Goal: Complete application form: Complete application form

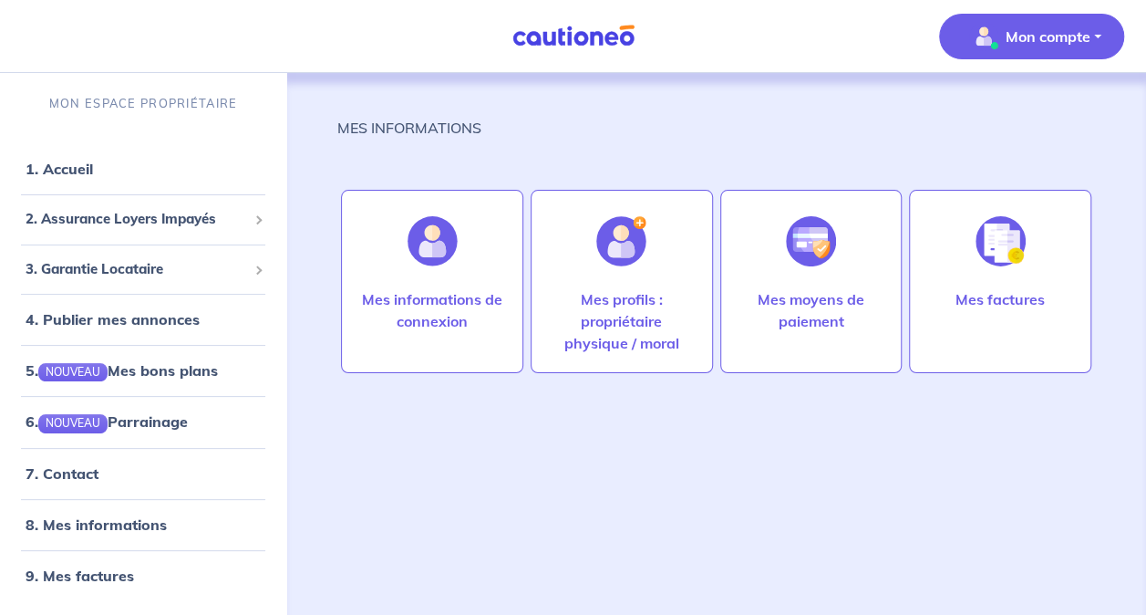
click at [596, 493] on div "MES INFORMATIONS Mes informations de connexion Mes profils : propriétaire physi…" at bounding box center [716, 328] width 758 height 510
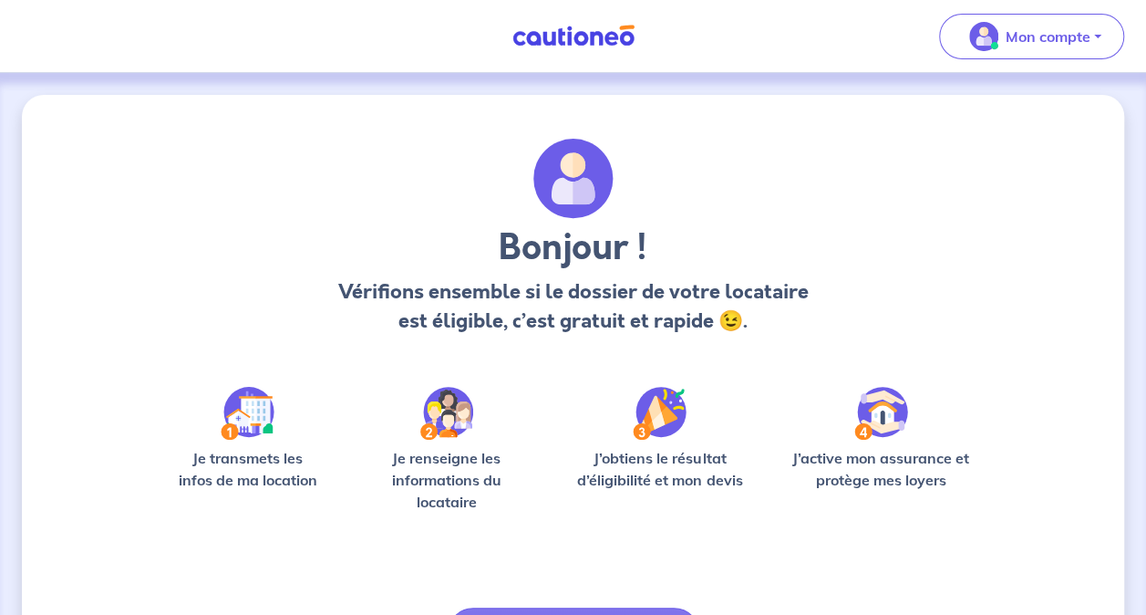
scroll to position [118, 0]
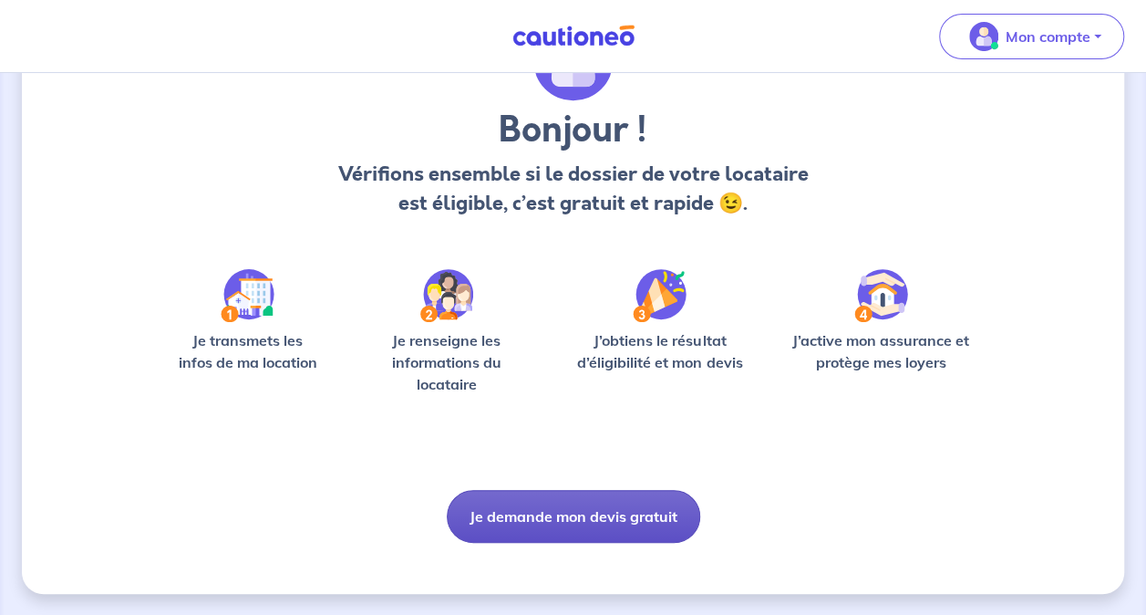
click at [569, 512] on button "Je demande mon devis gratuit" at bounding box center [573, 516] width 253 height 53
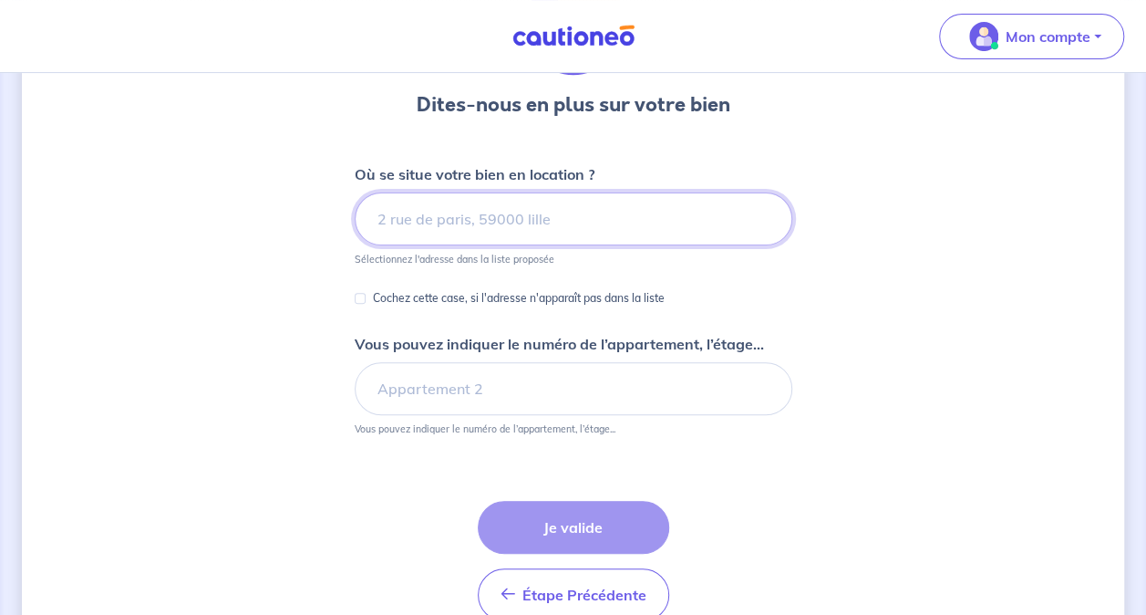
scroll to position [162, 0]
click at [521, 229] on input at bounding box center [574, 217] width 438 height 53
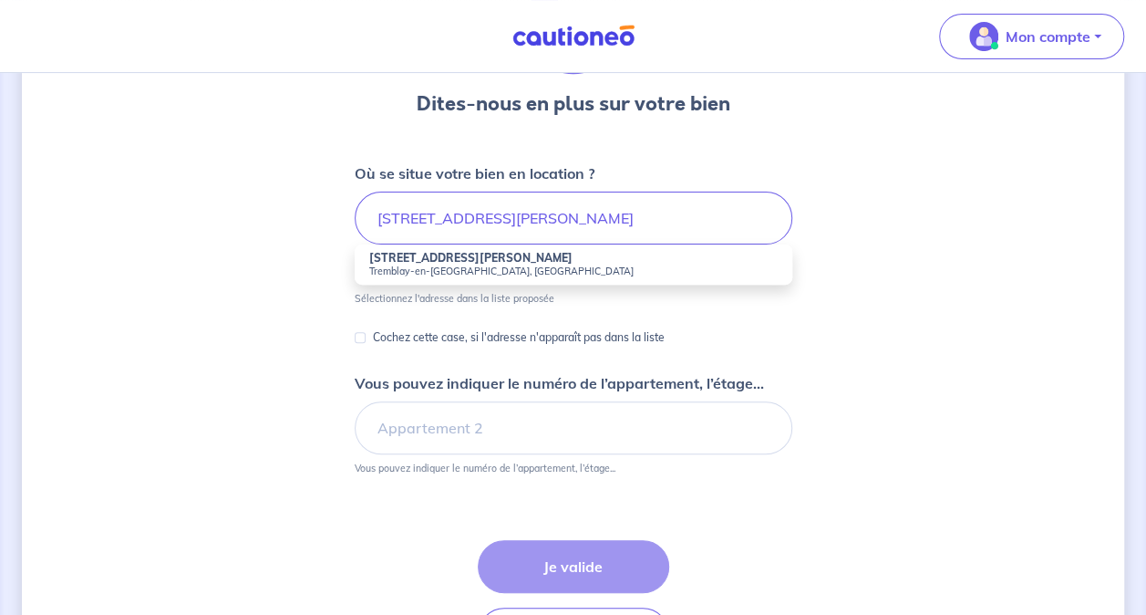
click at [520, 252] on li "[STREET_ADDRESS][PERSON_NAME]" at bounding box center [574, 264] width 438 height 40
type input "[STREET_ADDRESS][PERSON_NAME]"
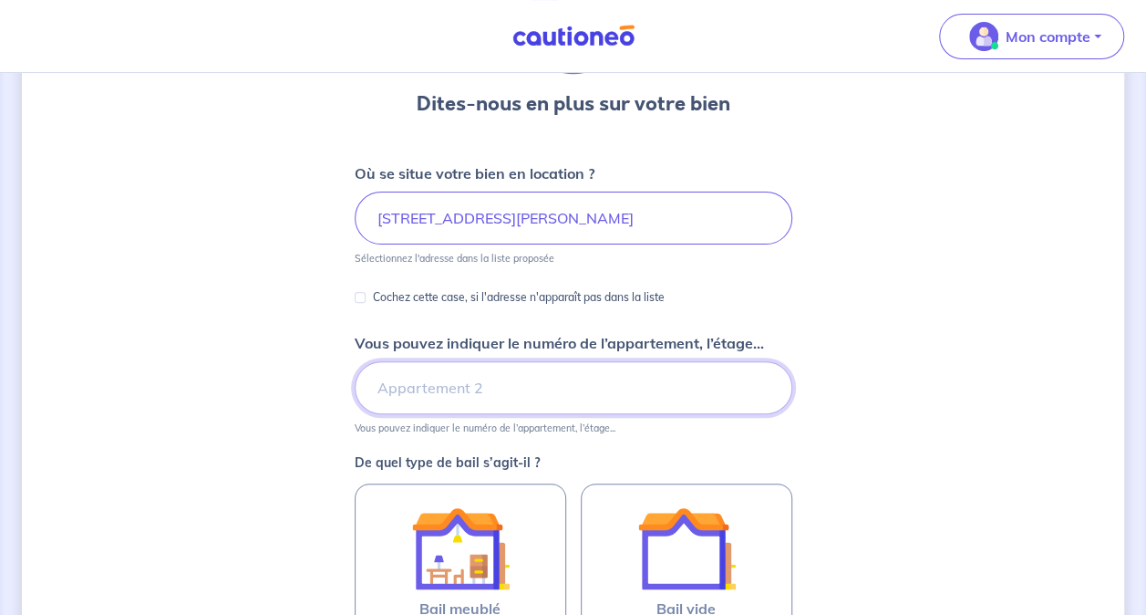
click at [440, 390] on input "Vous pouvez indiquer le numéro de l’appartement, l’étage..." at bounding box center [574, 387] width 438 height 53
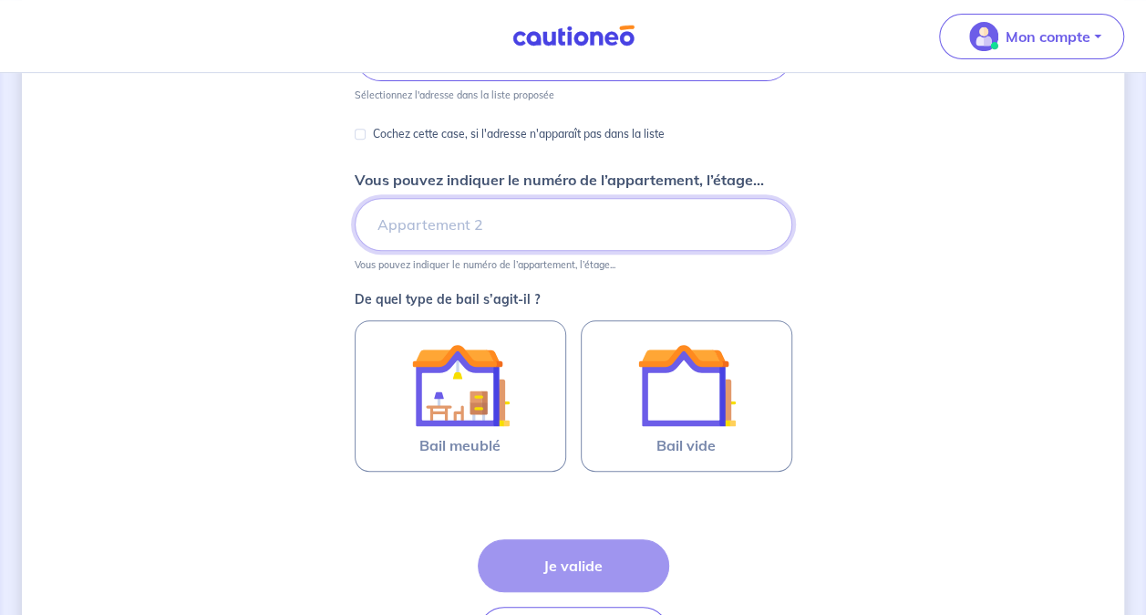
scroll to position [326, 0]
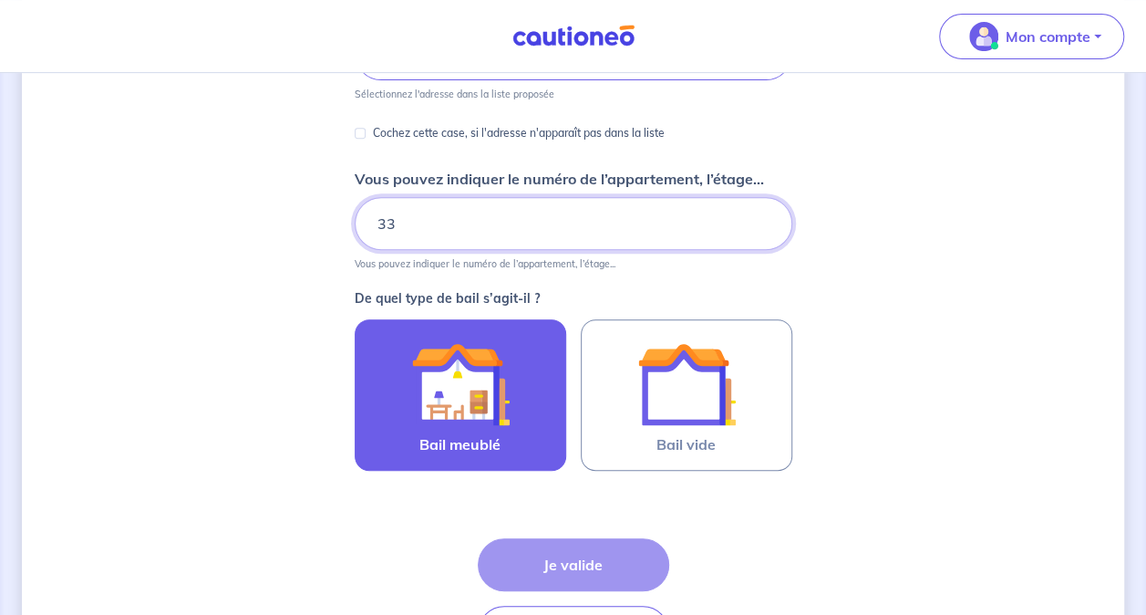
type input "33"
click at [443, 412] on img at bounding box center [460, 384] width 98 height 98
click at [0, 0] on input "Bail meublé" at bounding box center [0, 0] width 0 height 0
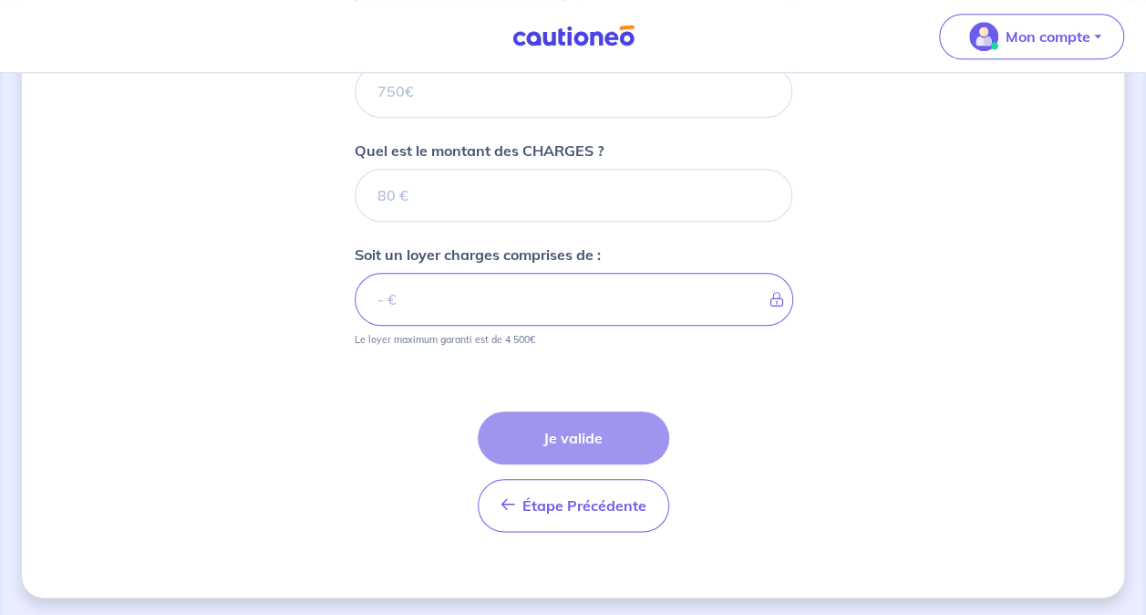
scroll to position [690, 0]
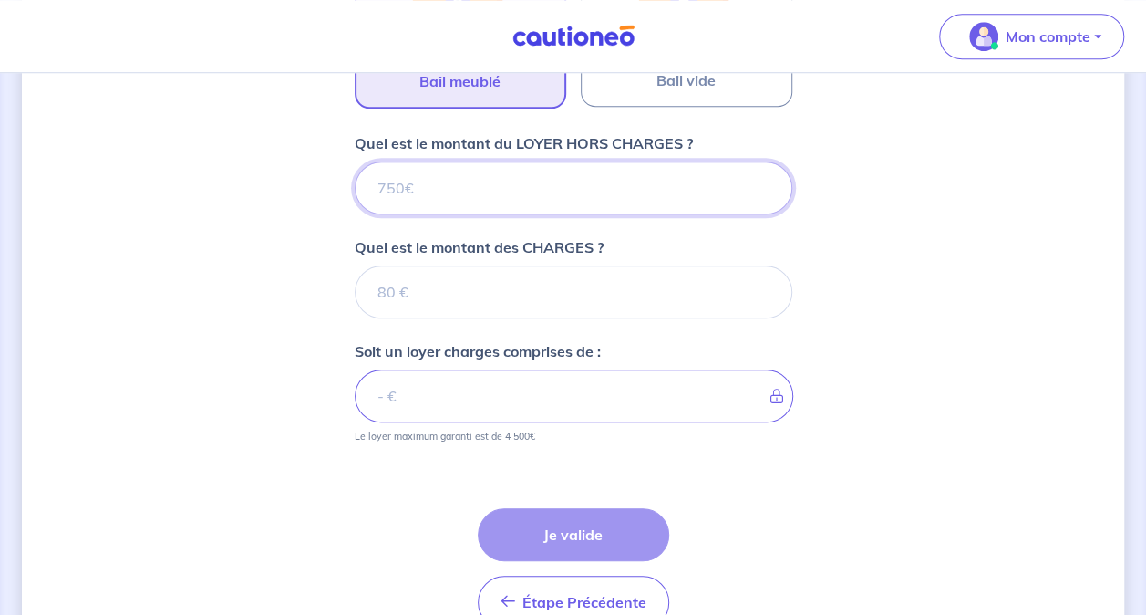
click at [475, 171] on input "Quel est le montant du LOYER HORS CHARGES ?" at bounding box center [574, 187] width 438 height 53
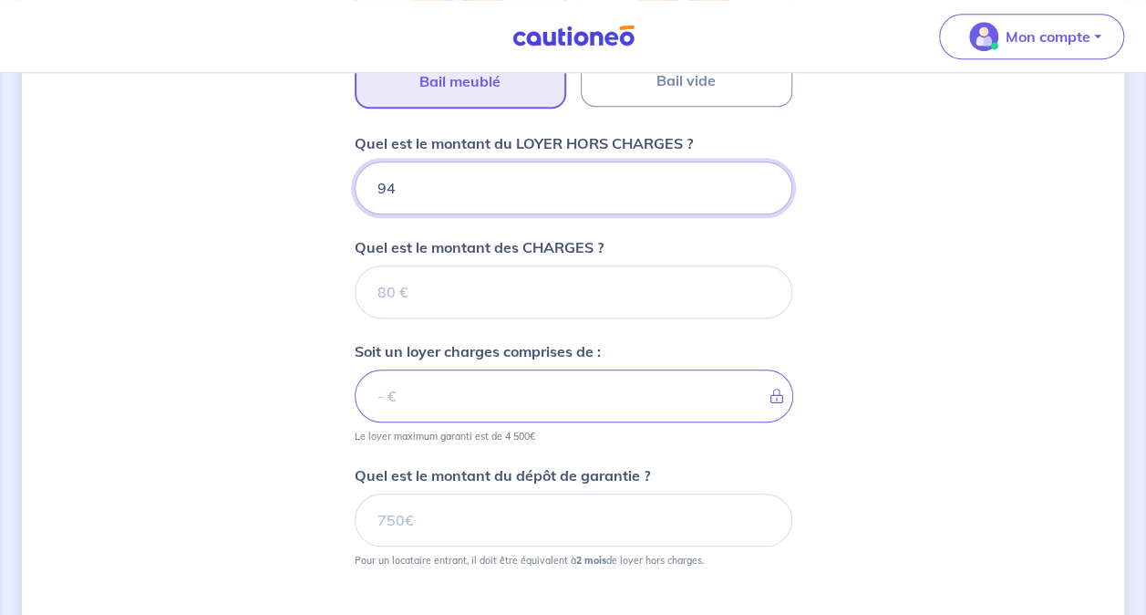
type input "940"
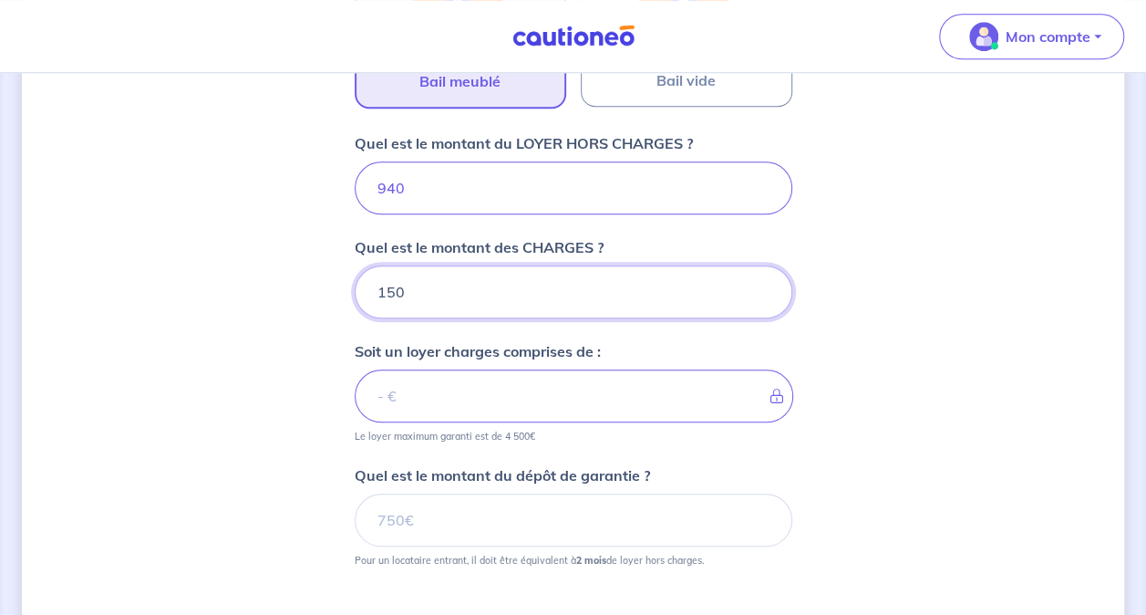
type input "150"
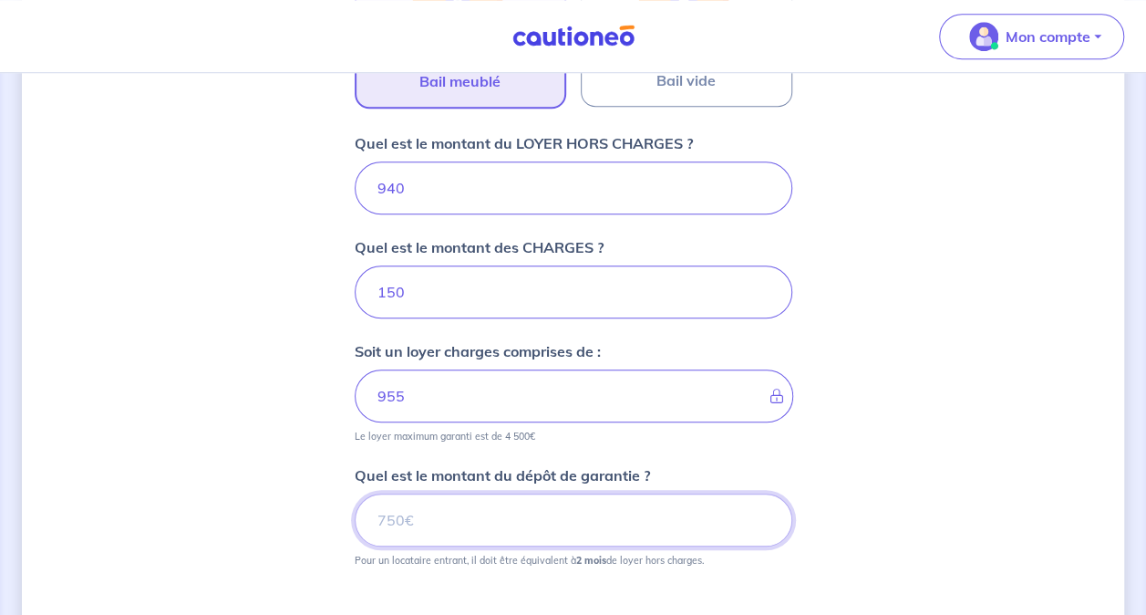
type input "1090"
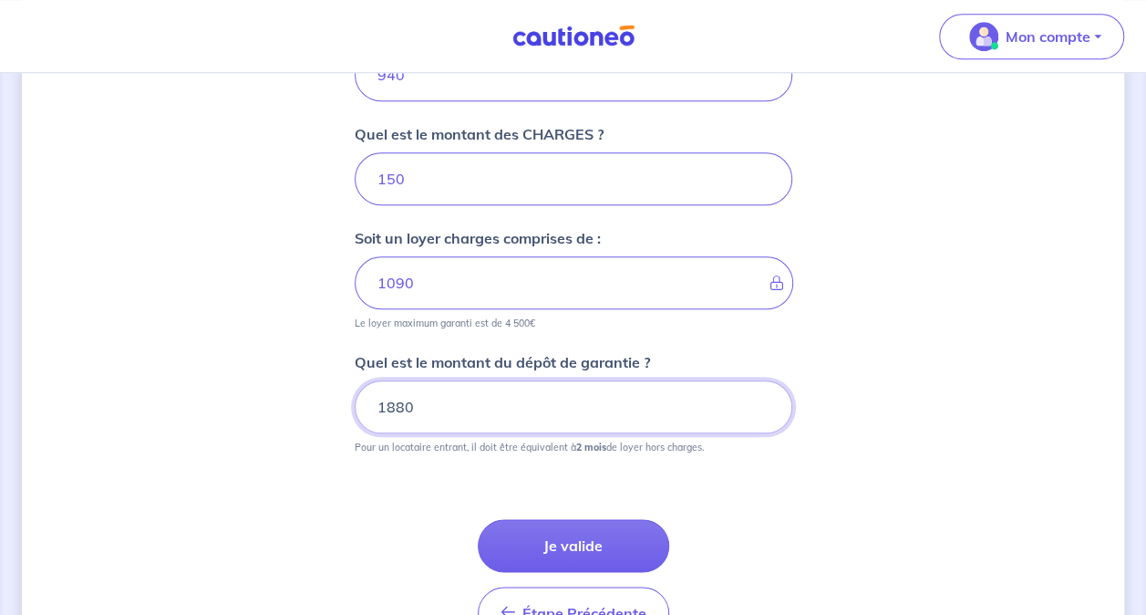
scroll to position [910, 0]
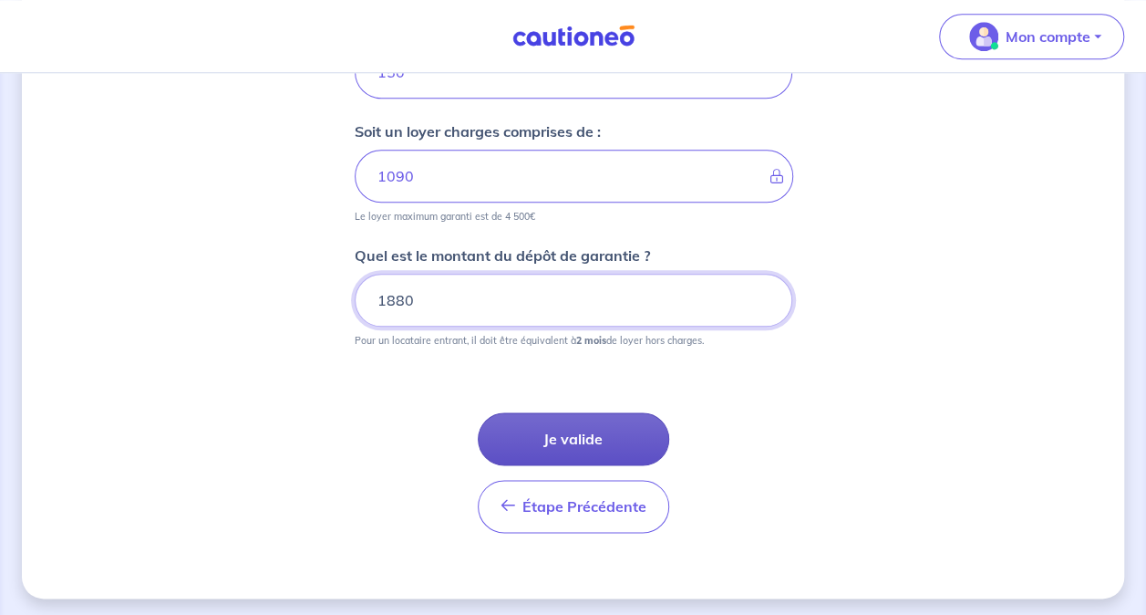
type input "1880"
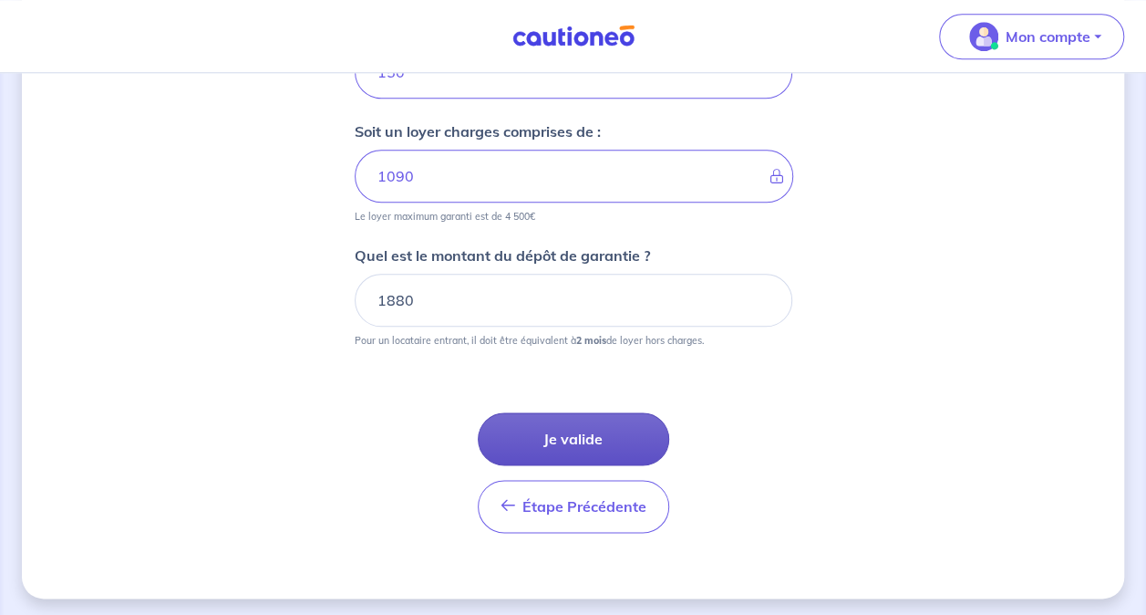
click at [595, 423] on button "Je valide" at bounding box center [573, 438] width 191 height 53
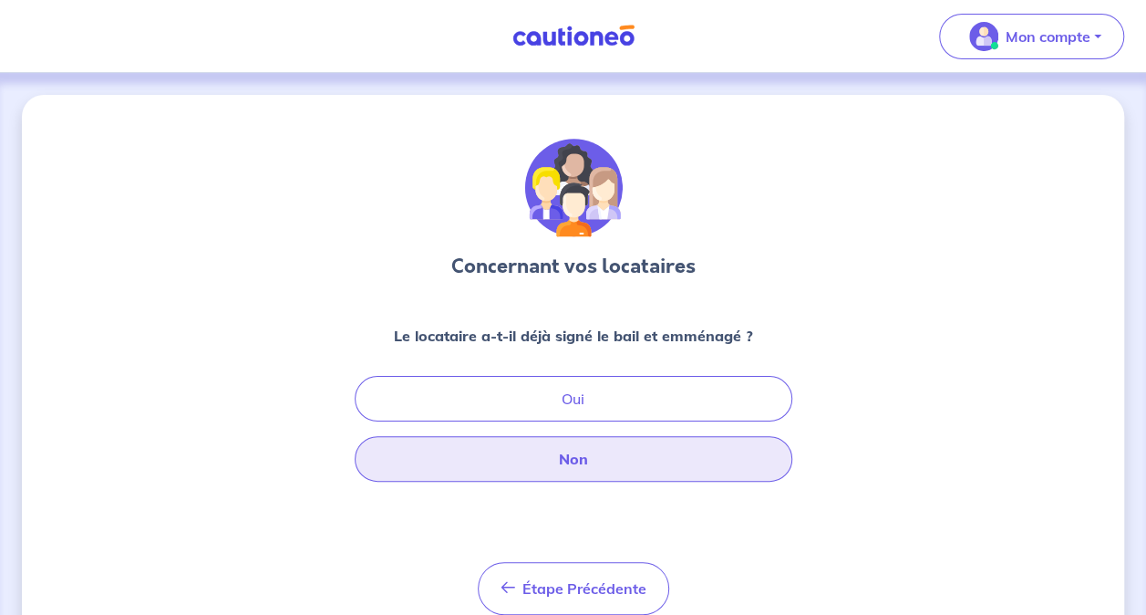
click at [615, 467] on button "Non" at bounding box center [574, 459] width 438 height 46
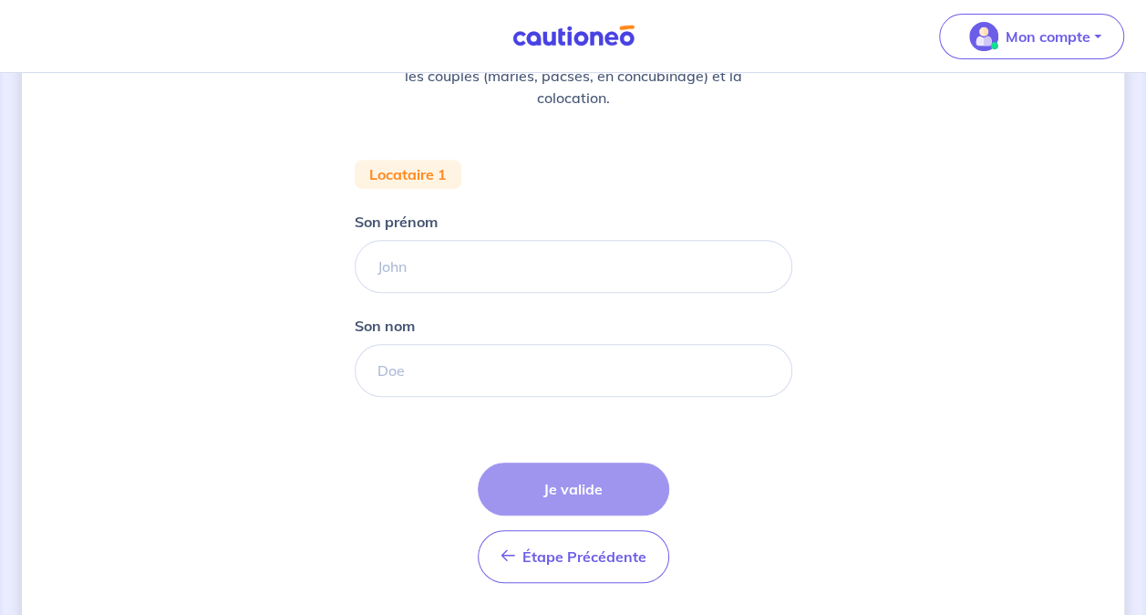
scroll to position [283, 0]
drag, startPoint x: 536, startPoint y: 207, endPoint x: 531, endPoint y: 222, distance: 16.4
click at [531, 222] on form "Locataire 1 Son prénom [PERSON_NAME] nom Étape Précédente Précédent Je valide J…" at bounding box center [574, 378] width 438 height 438
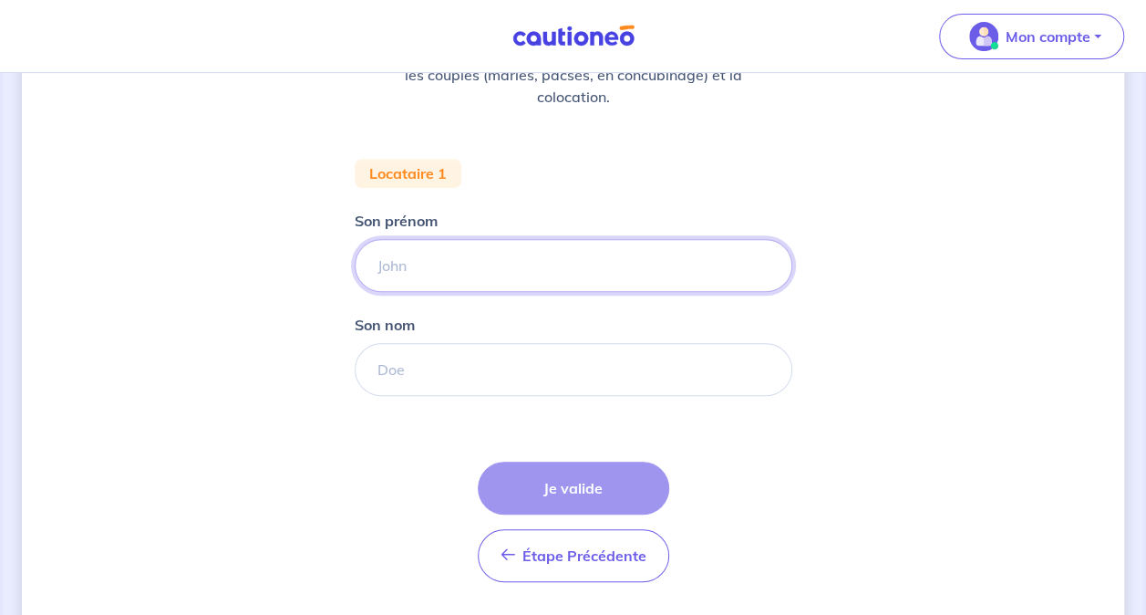
click at [518, 274] on input "Son prénom" at bounding box center [574, 265] width 438 height 53
type input "[PERSON_NAME]"
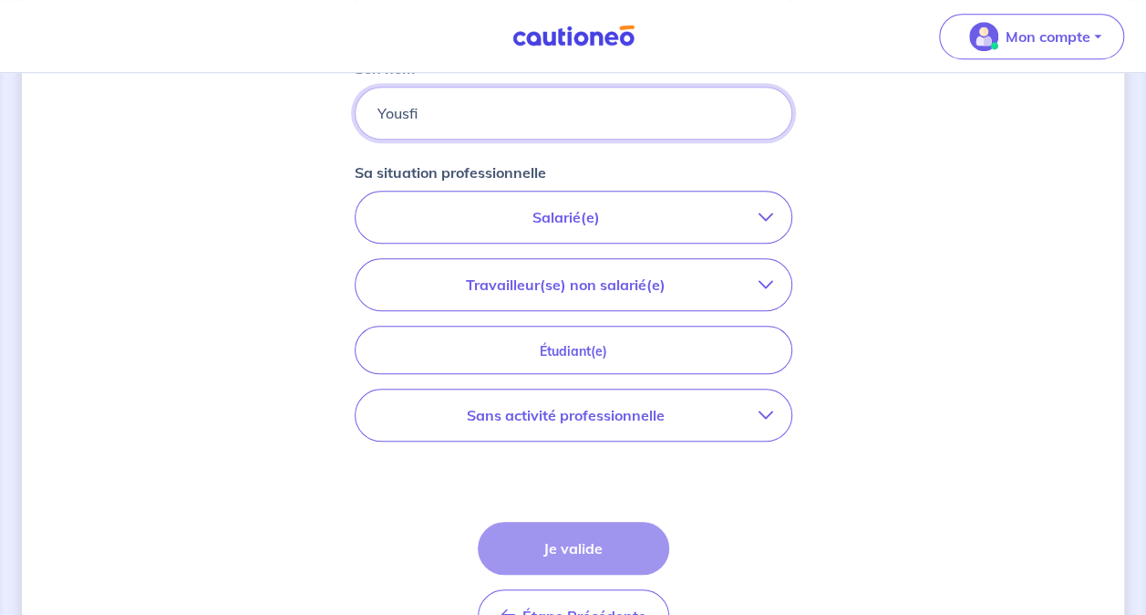
scroll to position [540, 0]
type input "Yousfi"
click at [717, 407] on p "Sans activité professionnelle" at bounding box center [566, 414] width 385 height 22
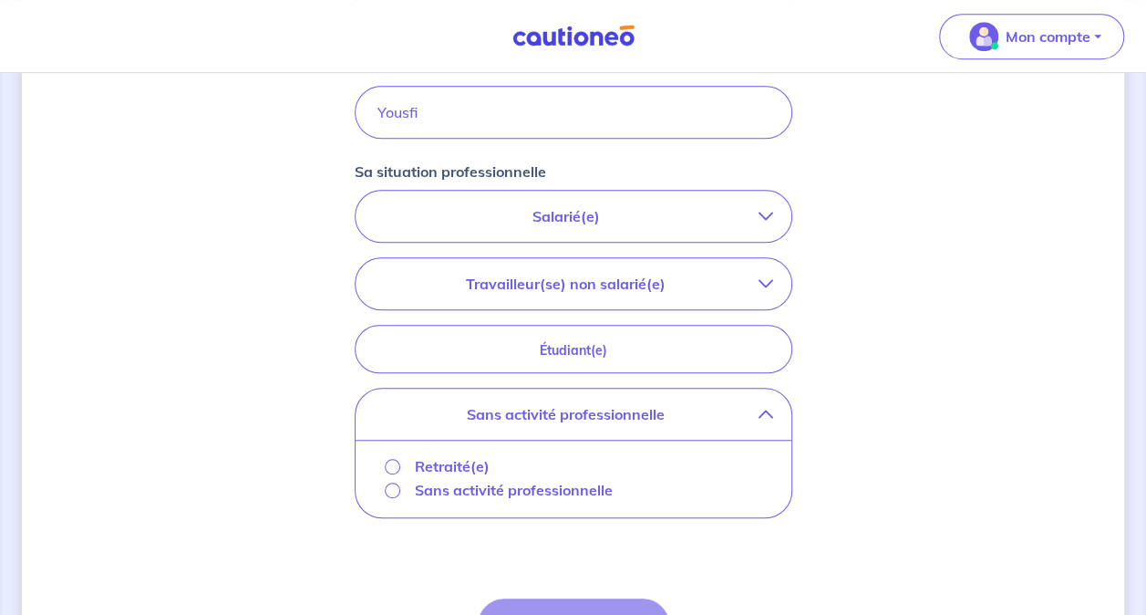
click at [668, 193] on button "Salarié(e)" at bounding box center [574, 216] width 436 height 51
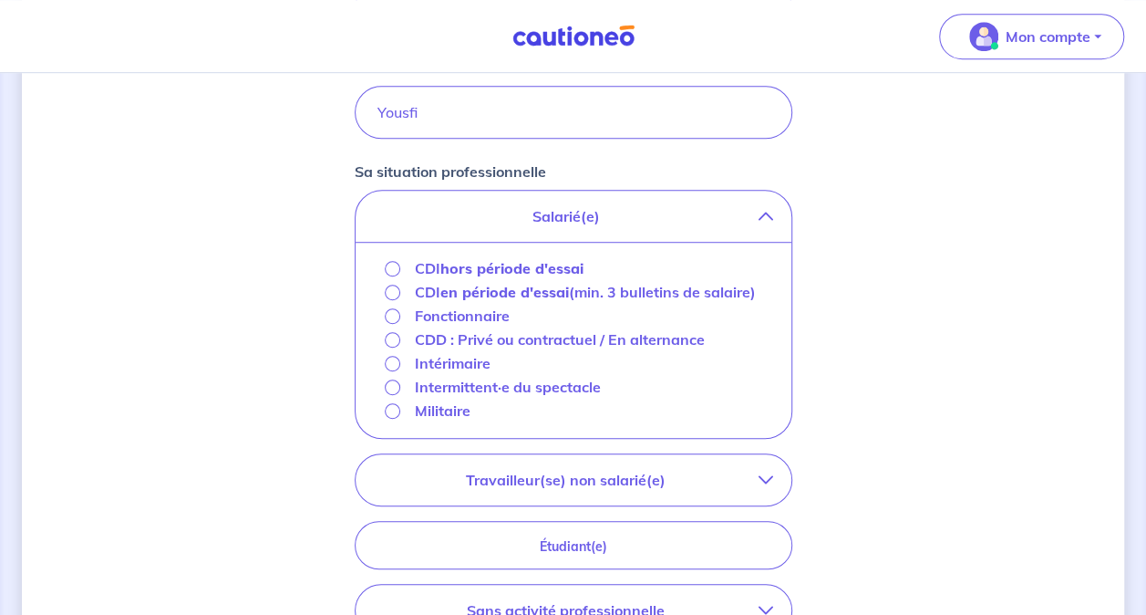
click at [540, 274] on strong "hors période d'essai" at bounding box center [511, 268] width 143 height 18
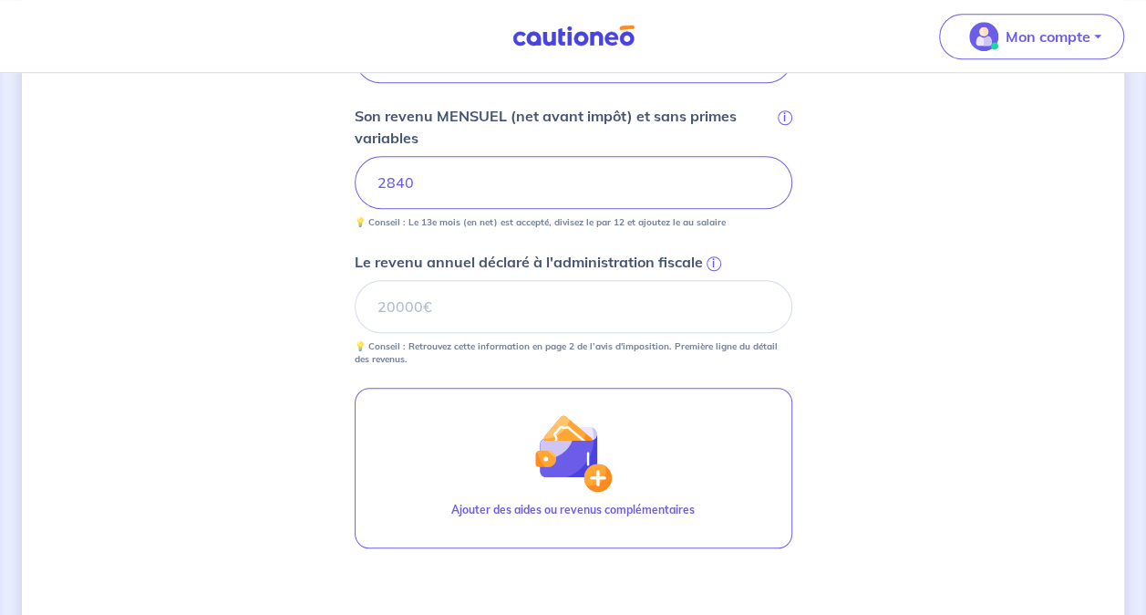
scroll to position [698, 0]
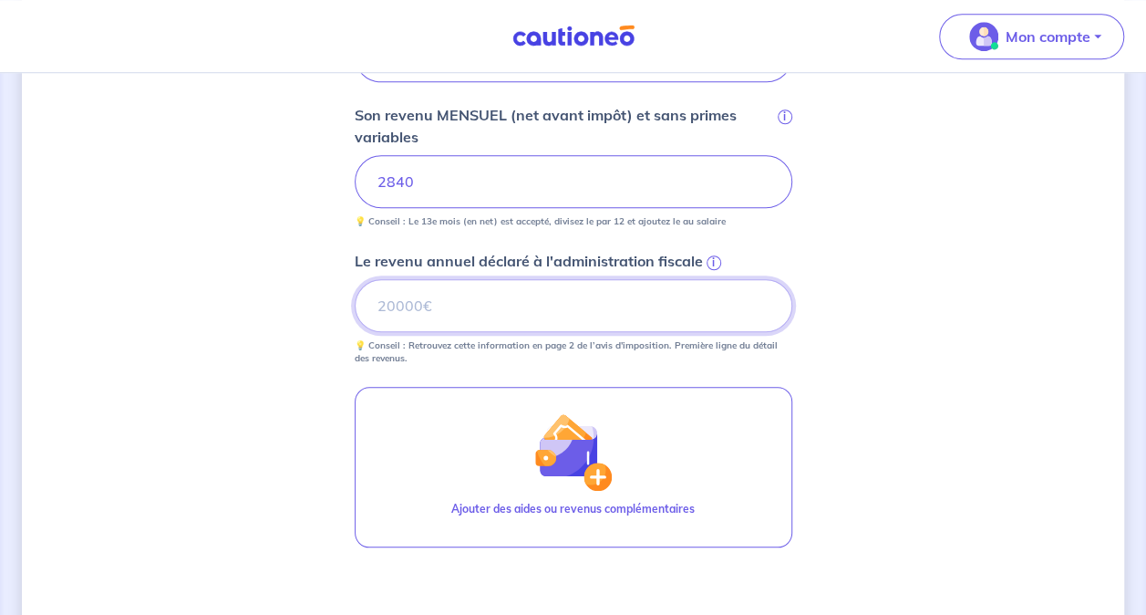
click at [635, 297] on input "Le revenu annuel déclaré à l'administration fiscale i" at bounding box center [574, 305] width 438 height 53
type input "18936"
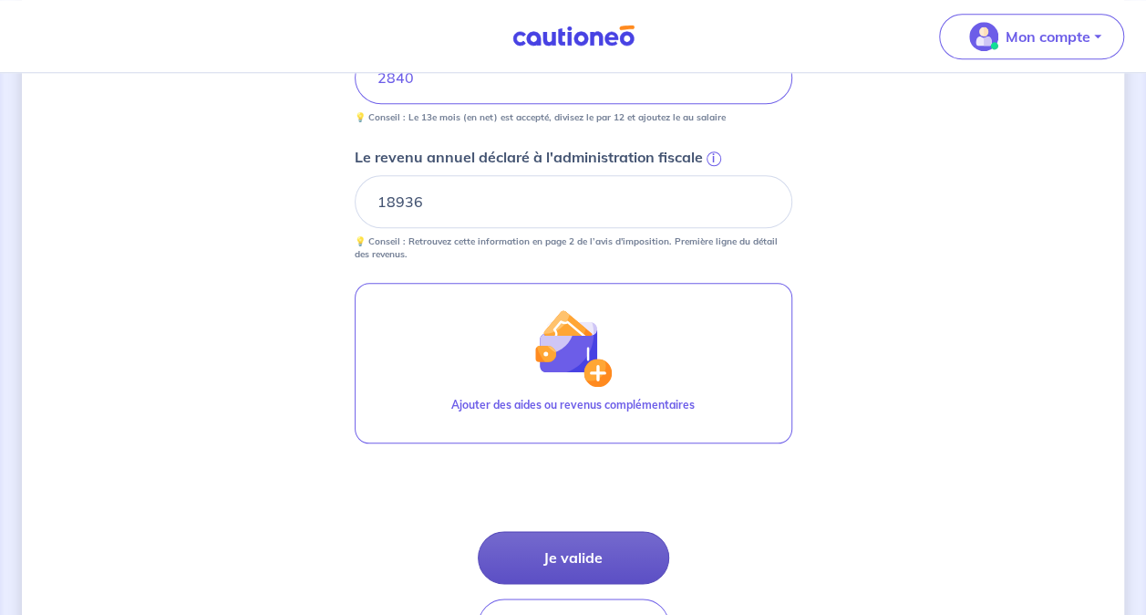
scroll to position [792, 0]
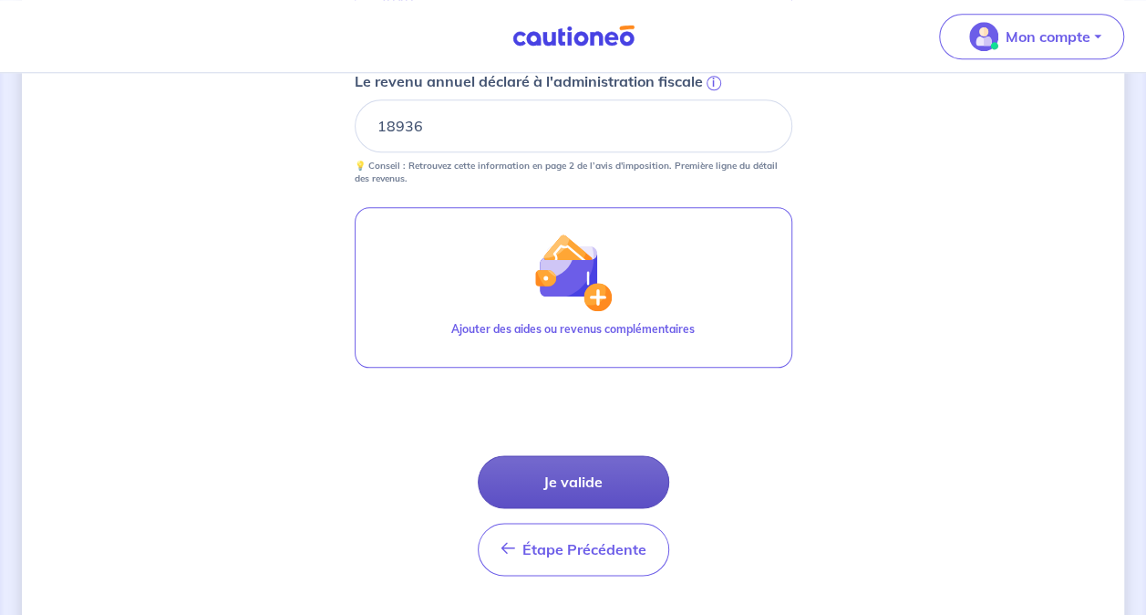
click at [587, 474] on button "Je valide" at bounding box center [573, 481] width 191 height 53
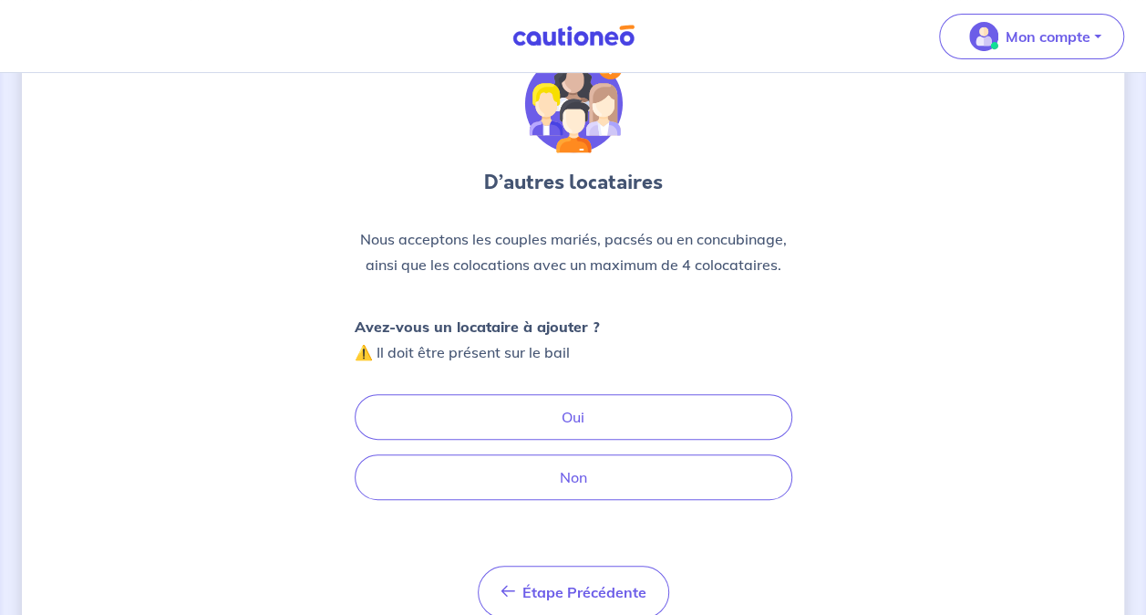
scroll to position [110, 0]
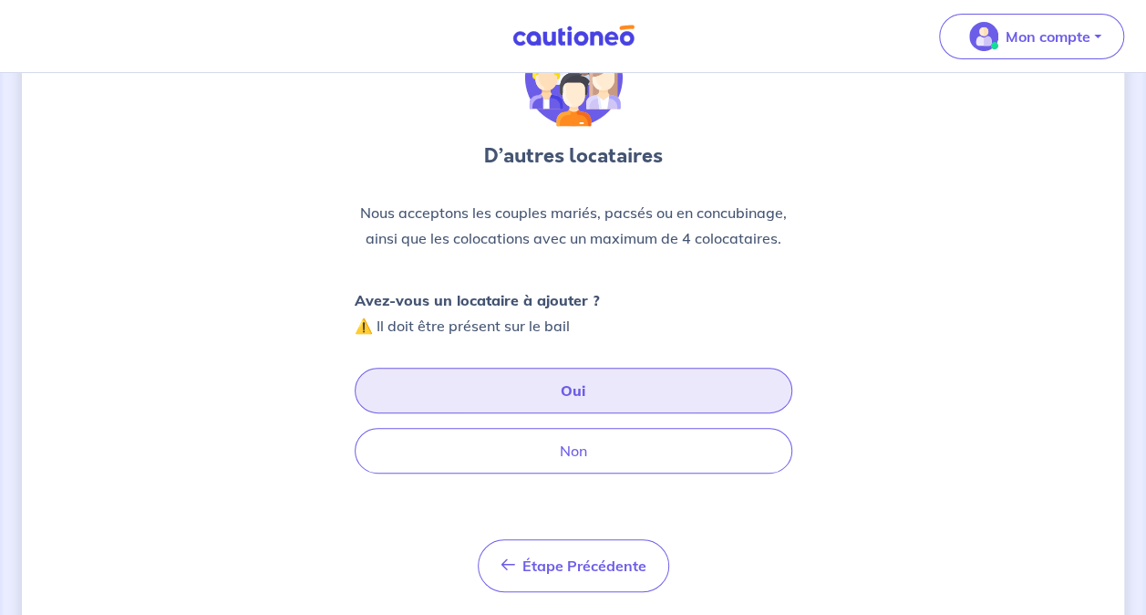
click at [520, 382] on button "Oui" at bounding box center [574, 390] width 438 height 46
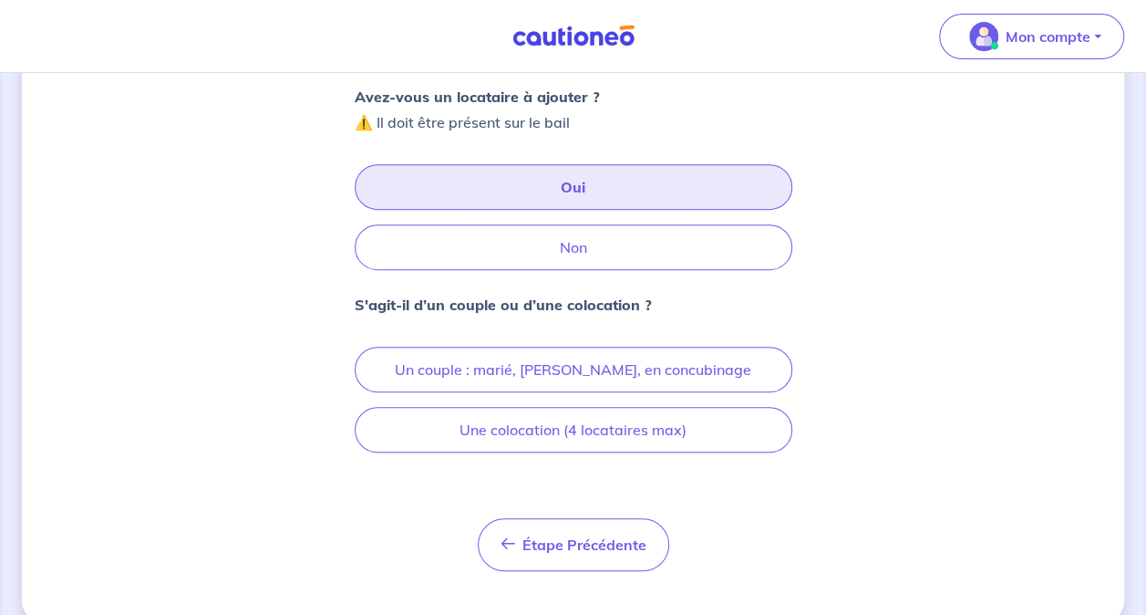
scroll to position [326, 0]
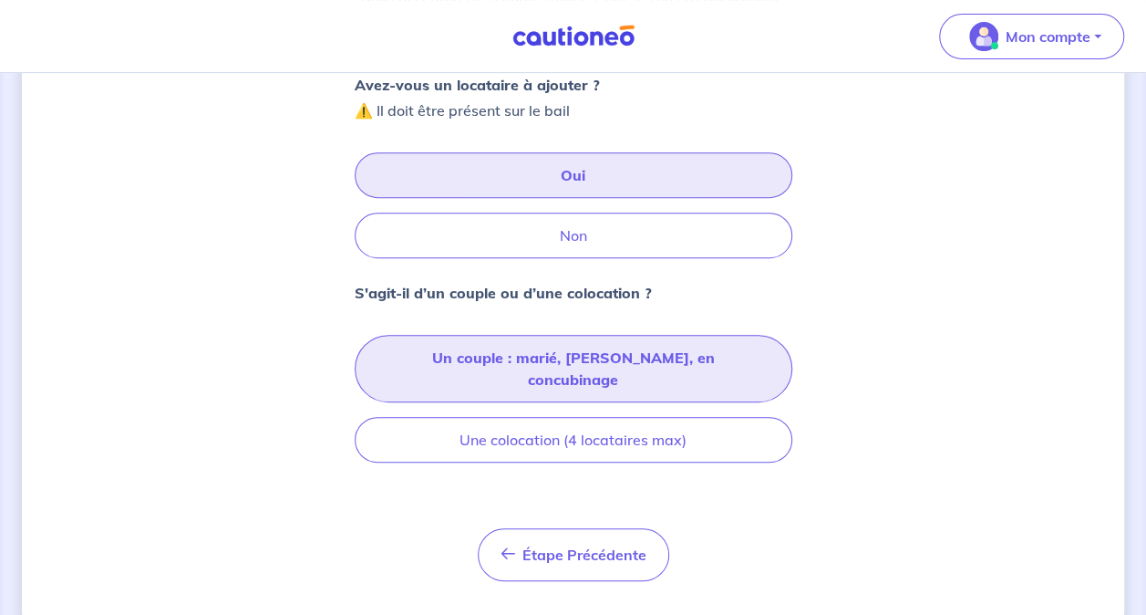
click at [586, 352] on button "Un couple : marié, [PERSON_NAME], en concubinage" at bounding box center [574, 368] width 438 height 67
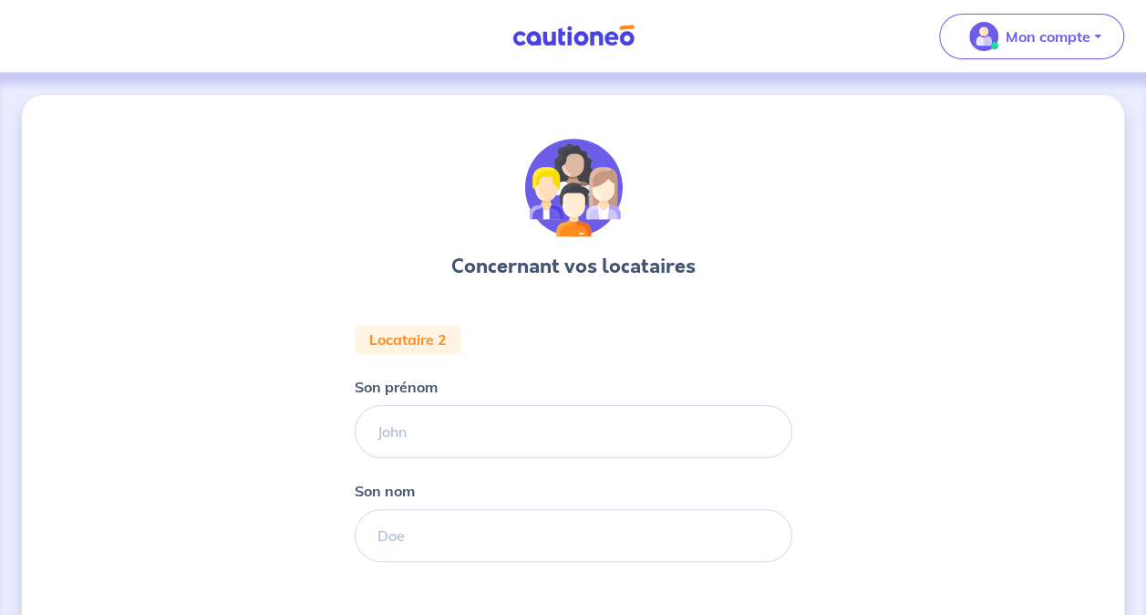
click at [569, 460] on form "Locataire 2 Son prénom [PERSON_NAME] nom Étape Précédente Précédent Je valide J…" at bounding box center [574, 544] width 438 height 438
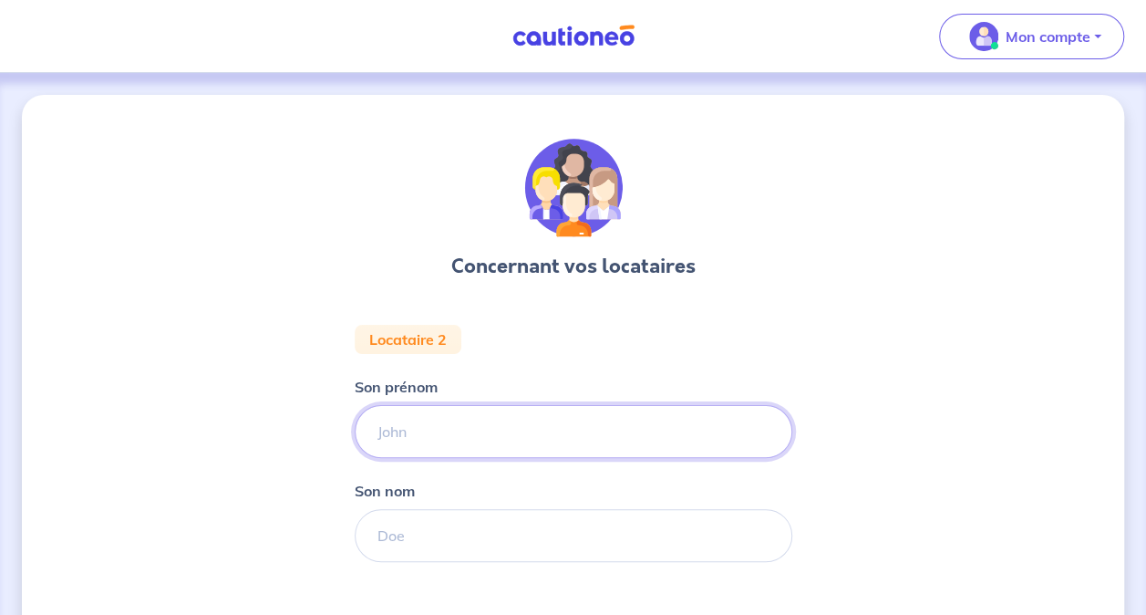
click at [538, 426] on input "Son prénom" at bounding box center [574, 431] width 438 height 53
type input "Chaymae"
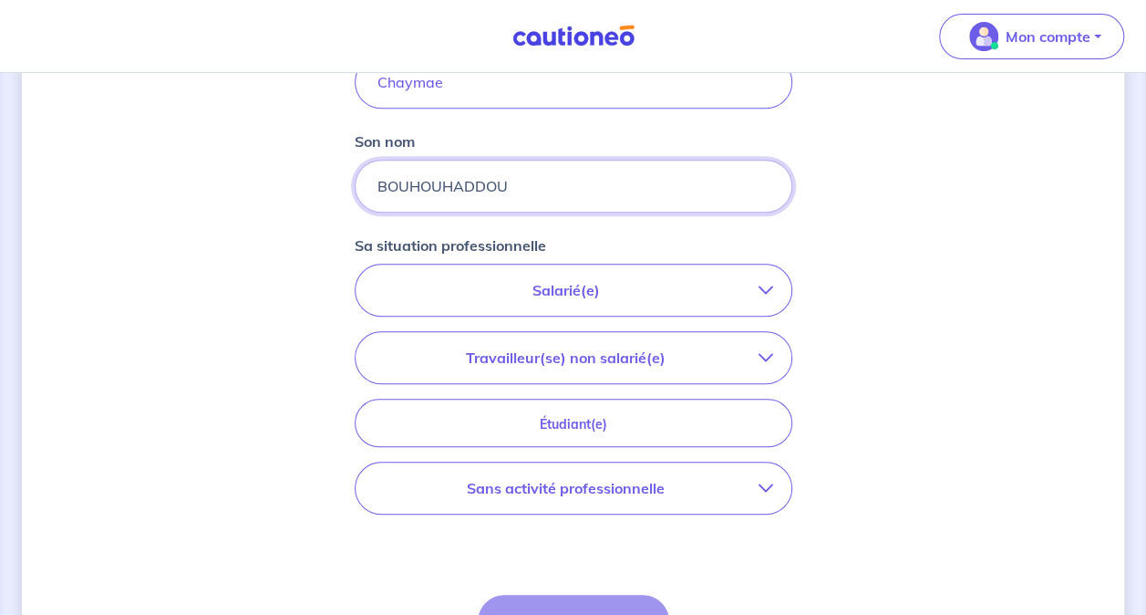
scroll to position [352, 0]
type input "BOUHOUHADDOU"
click at [562, 266] on button "Salarié(e)" at bounding box center [574, 287] width 436 height 51
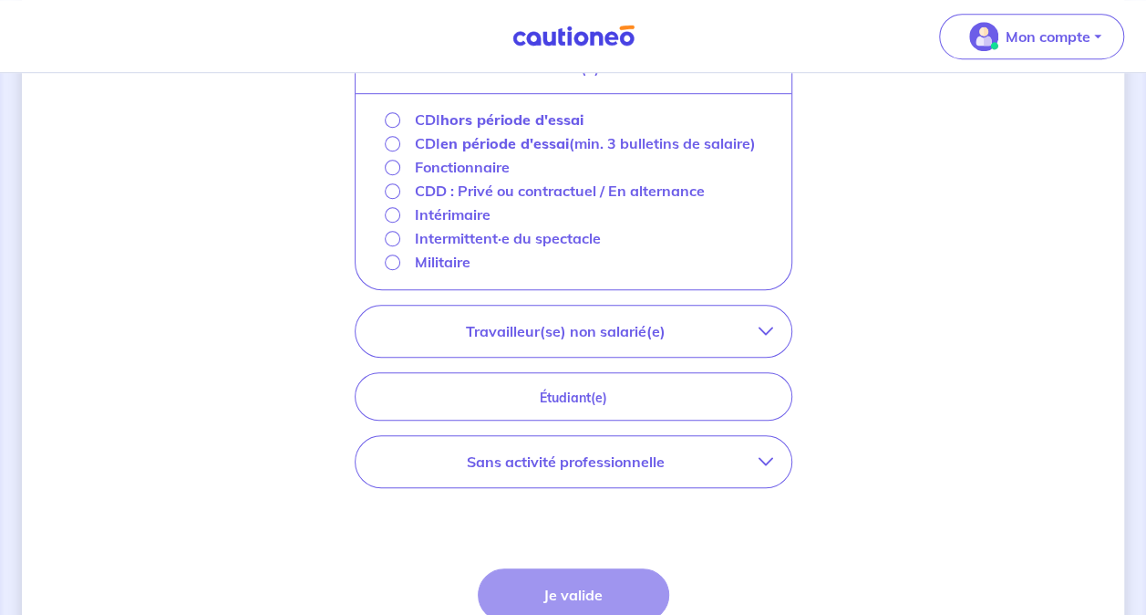
scroll to position [576, 0]
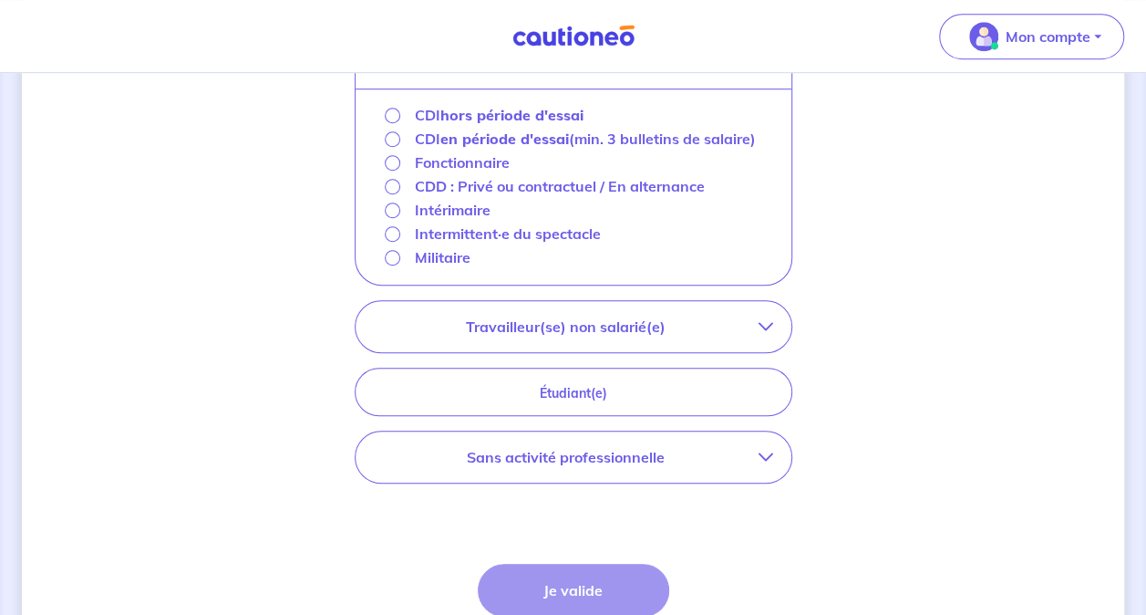
click at [558, 437] on button "Sans activité professionnelle" at bounding box center [574, 456] width 436 height 51
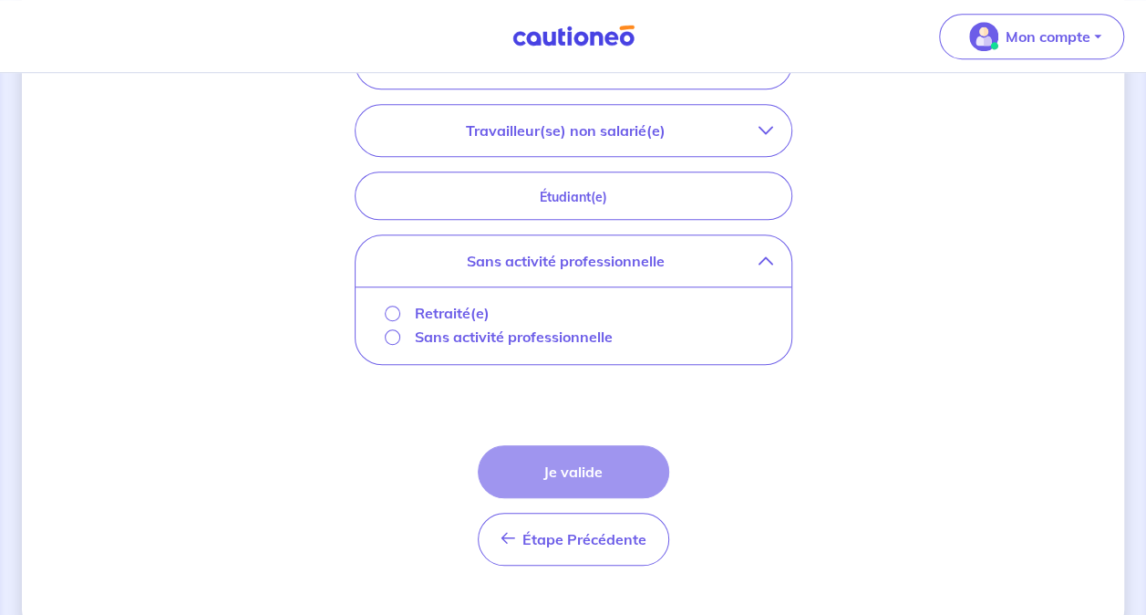
click at [430, 332] on p "Sans activité professionnelle" at bounding box center [514, 337] width 198 height 22
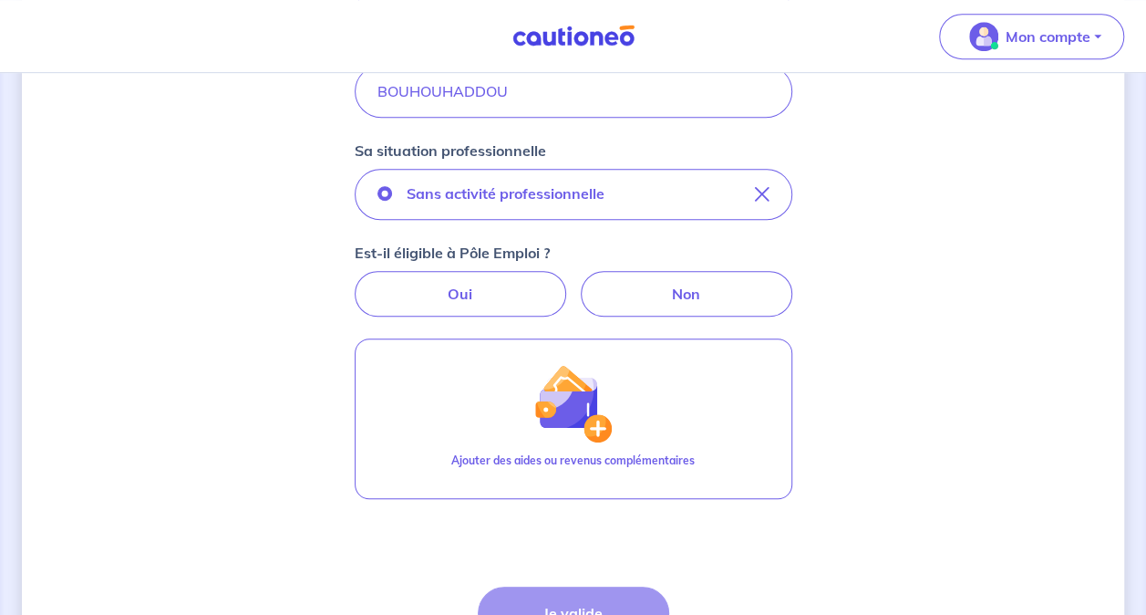
scroll to position [431, 0]
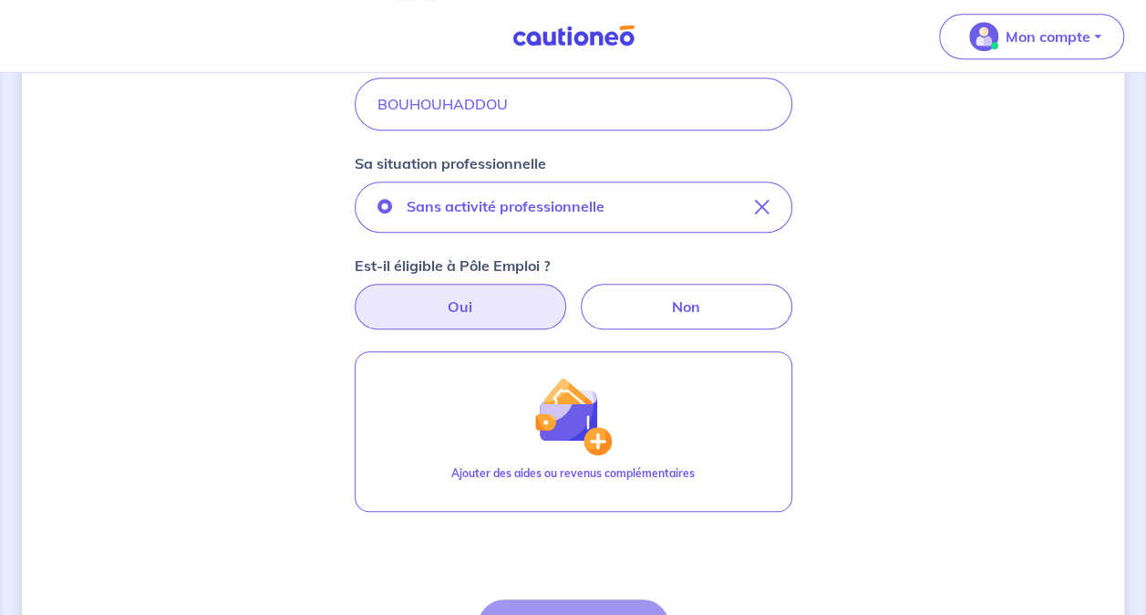
click at [525, 312] on label "Oui" at bounding box center [461, 307] width 212 height 46
click at [567, 295] on input "Oui" at bounding box center [573, 290] width 12 height 12
radio input "true"
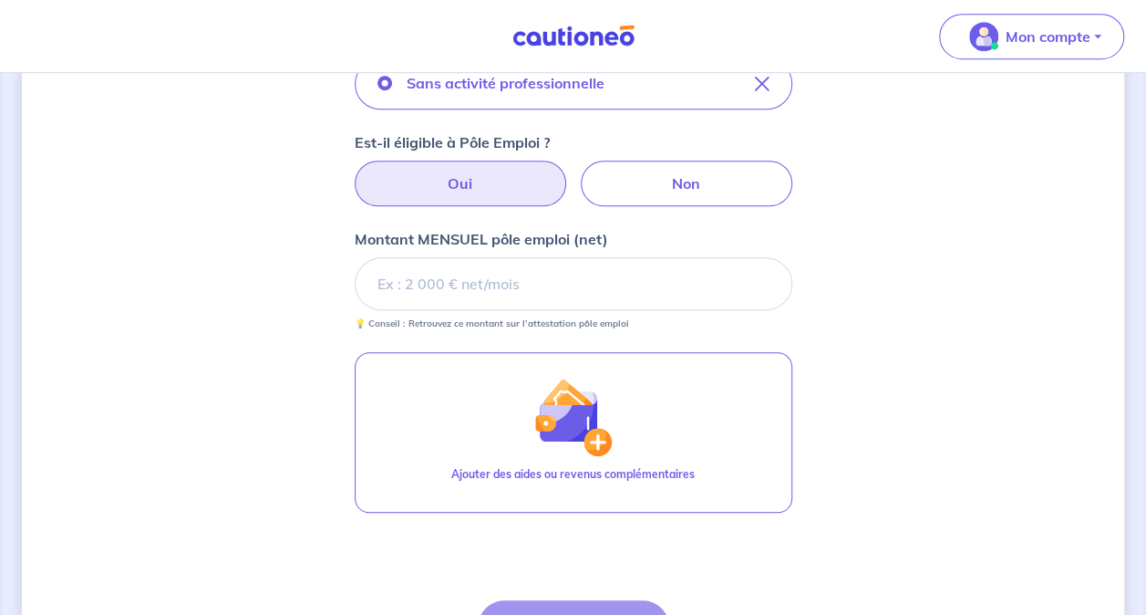
scroll to position [557, 0]
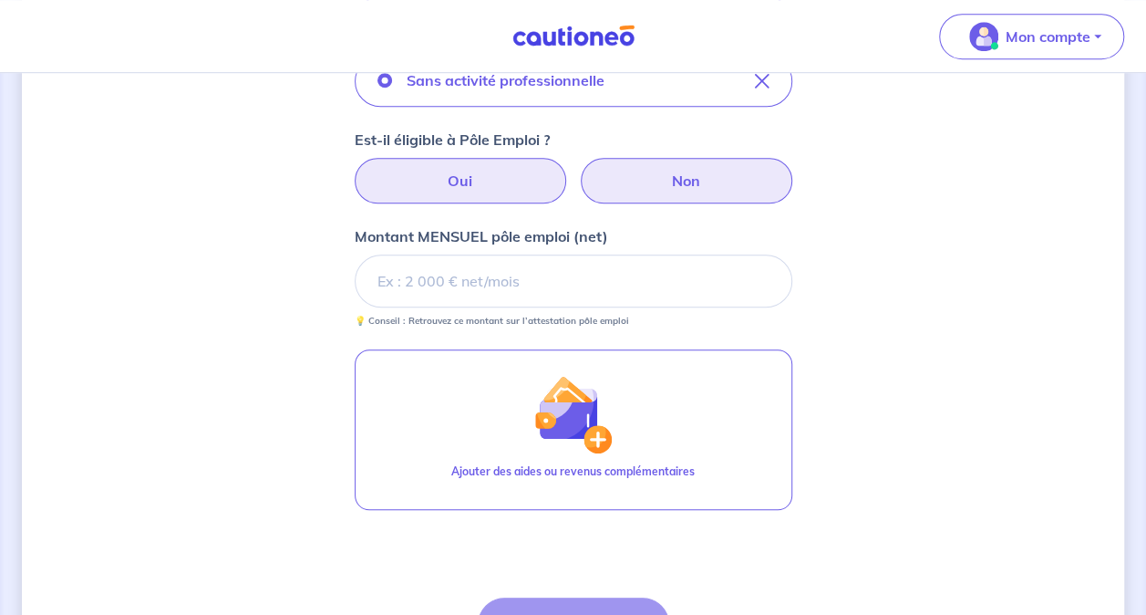
click at [680, 173] on label "Non" at bounding box center [687, 181] width 212 height 46
click at [579, 170] on input "Non" at bounding box center [573, 164] width 12 height 12
radio input "true"
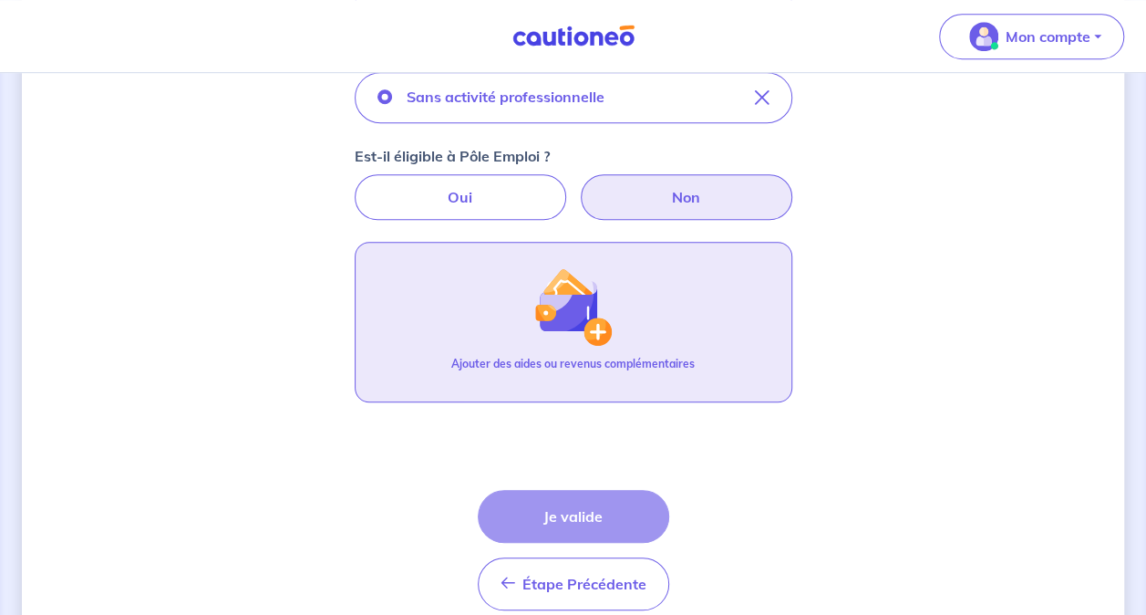
scroll to position [620, 0]
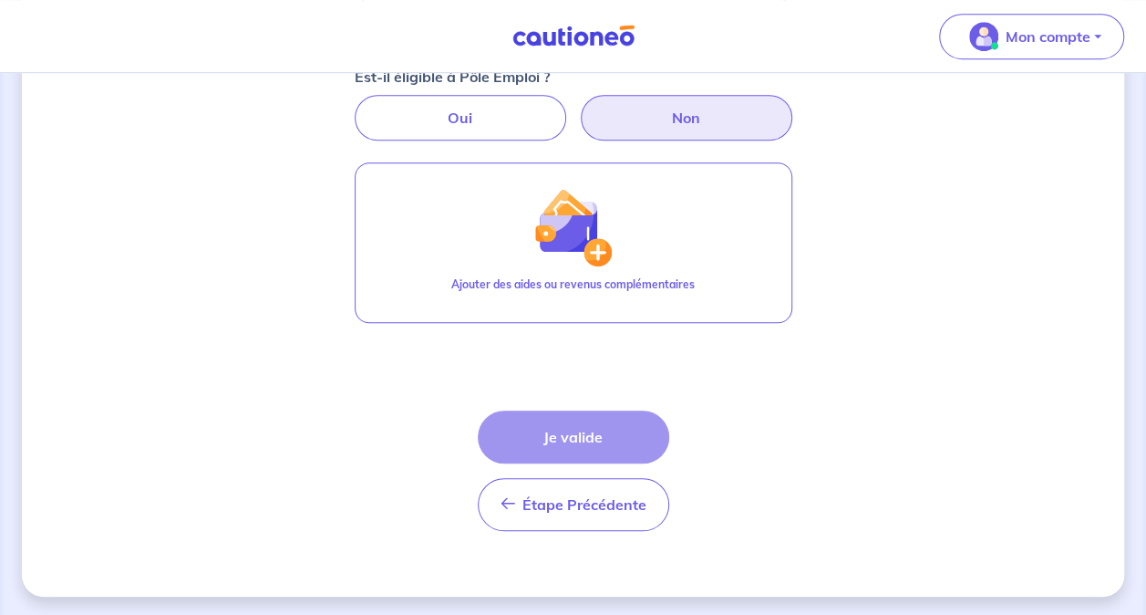
click at [588, 425] on div "Étape Précédente Précédent Je valide Je valide" at bounding box center [573, 470] width 191 height 120
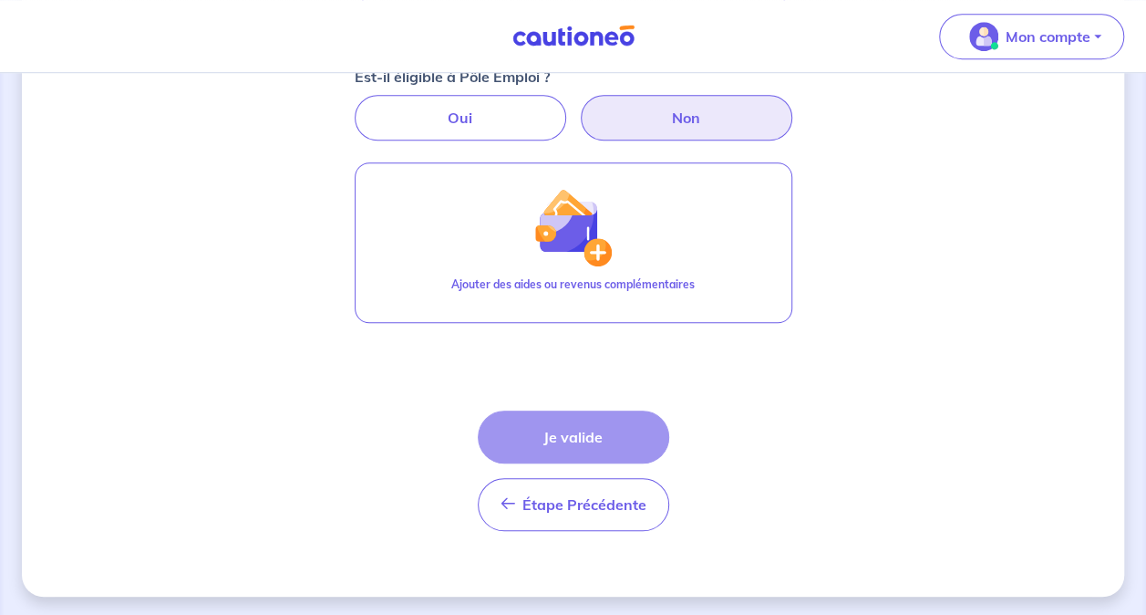
click at [588, 425] on div "Étape Précédente Précédent Je valide Je valide" at bounding box center [573, 470] width 191 height 120
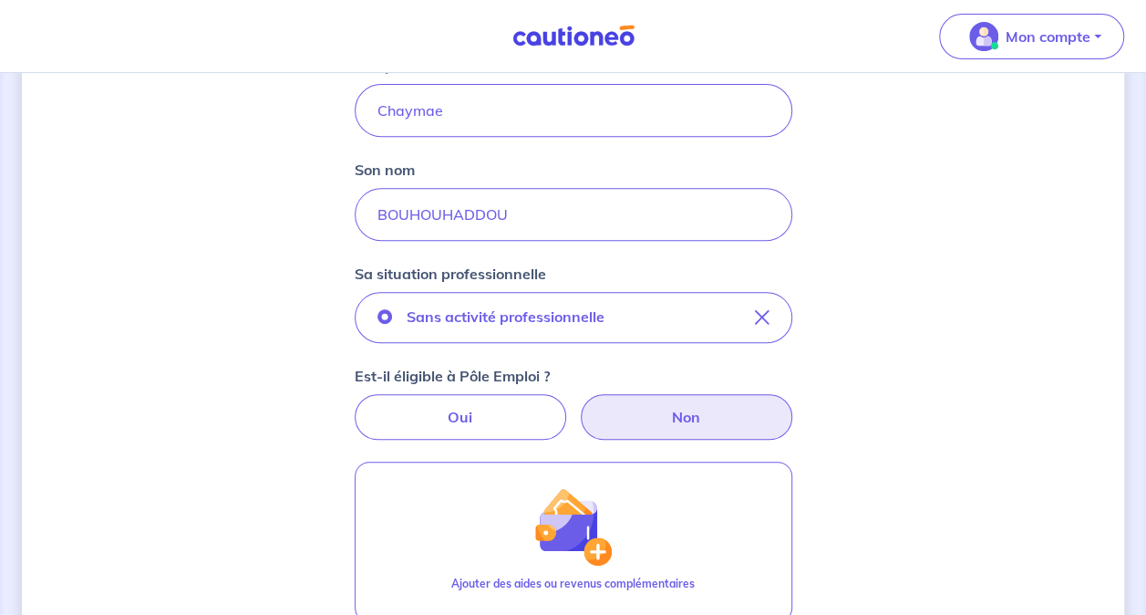
scroll to position [312, 0]
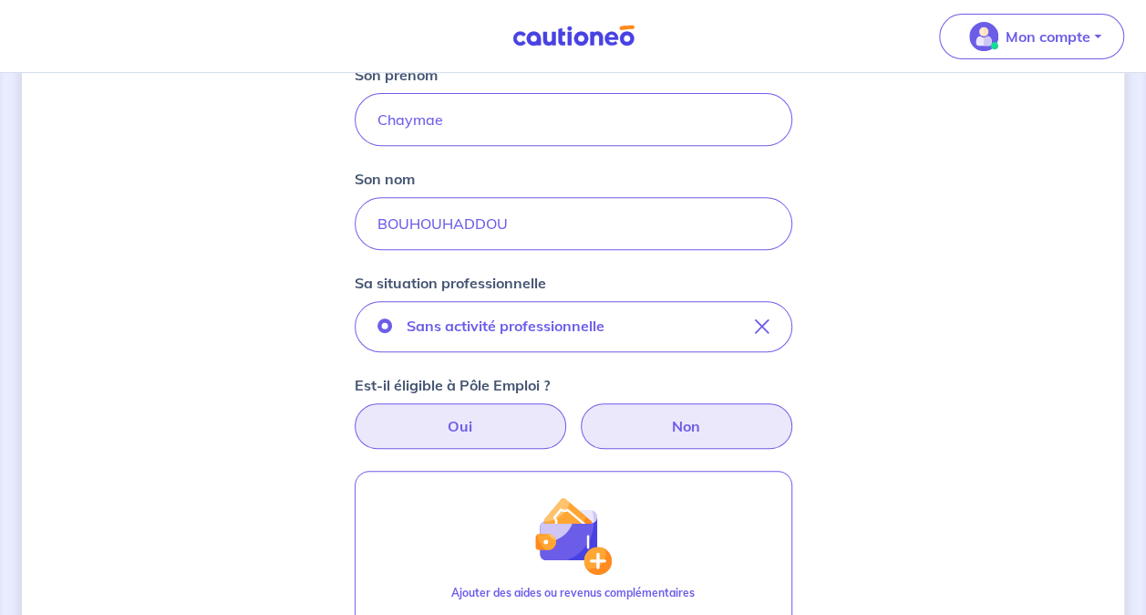
click at [489, 418] on label "Oui" at bounding box center [461, 426] width 212 height 46
click at [567, 415] on input "Oui" at bounding box center [573, 409] width 12 height 12
radio input "true"
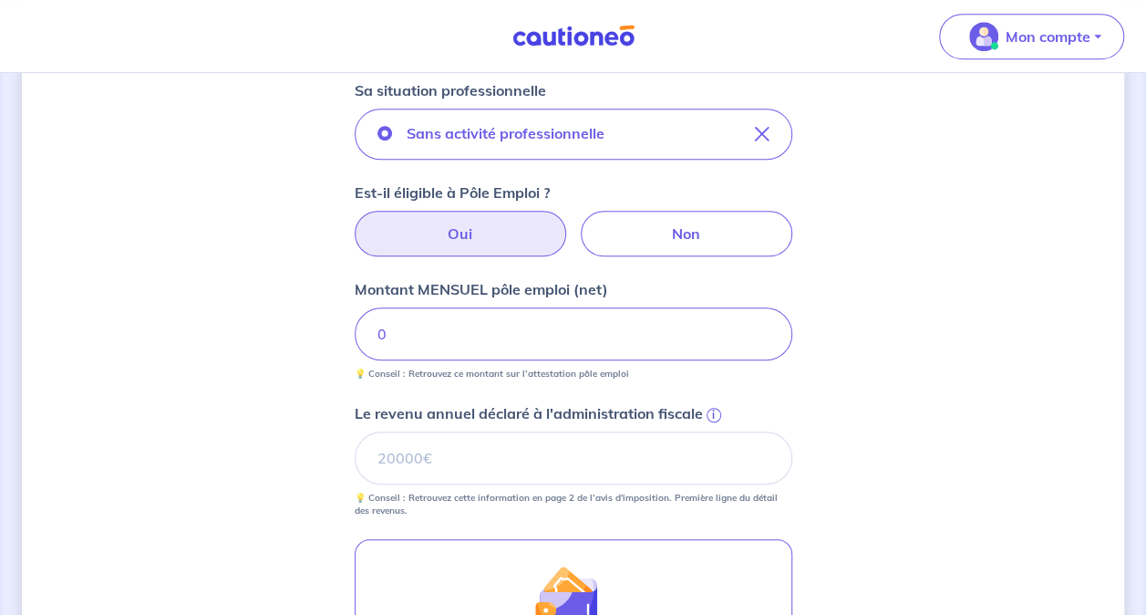
scroll to position [512, 0]
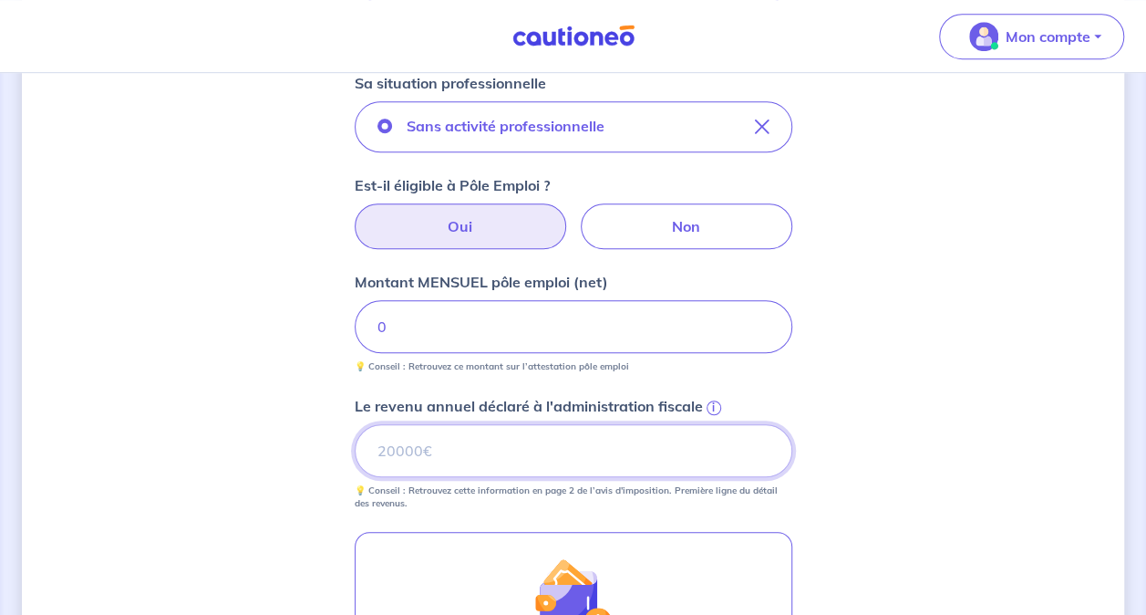
click at [535, 451] on input "Le revenu annuel déclaré à l'administration fiscale i" at bounding box center [574, 450] width 438 height 53
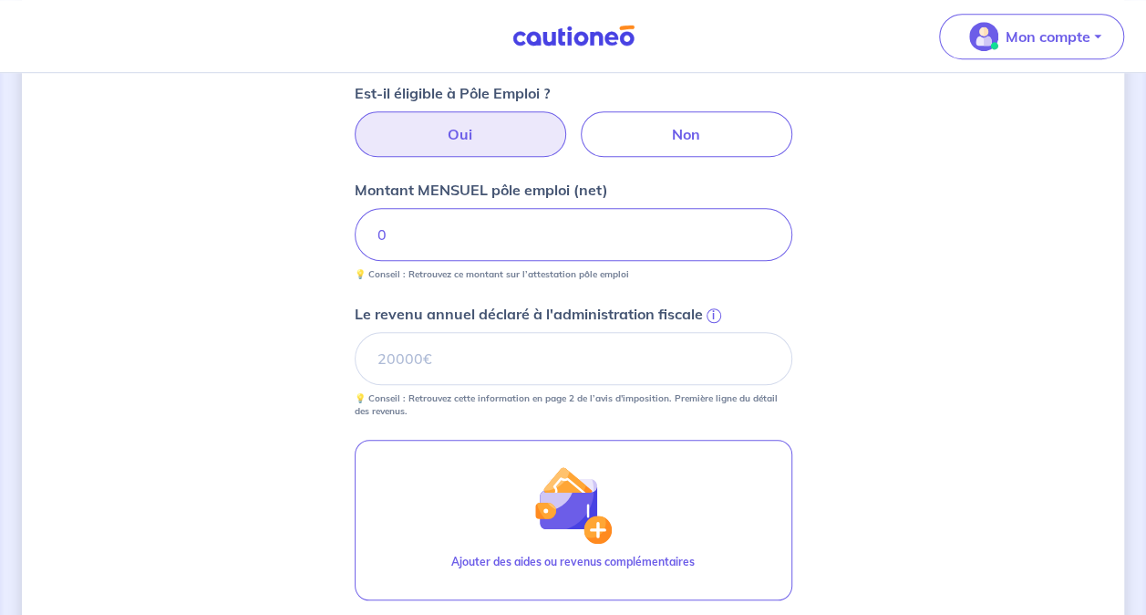
scroll to position [606, 0]
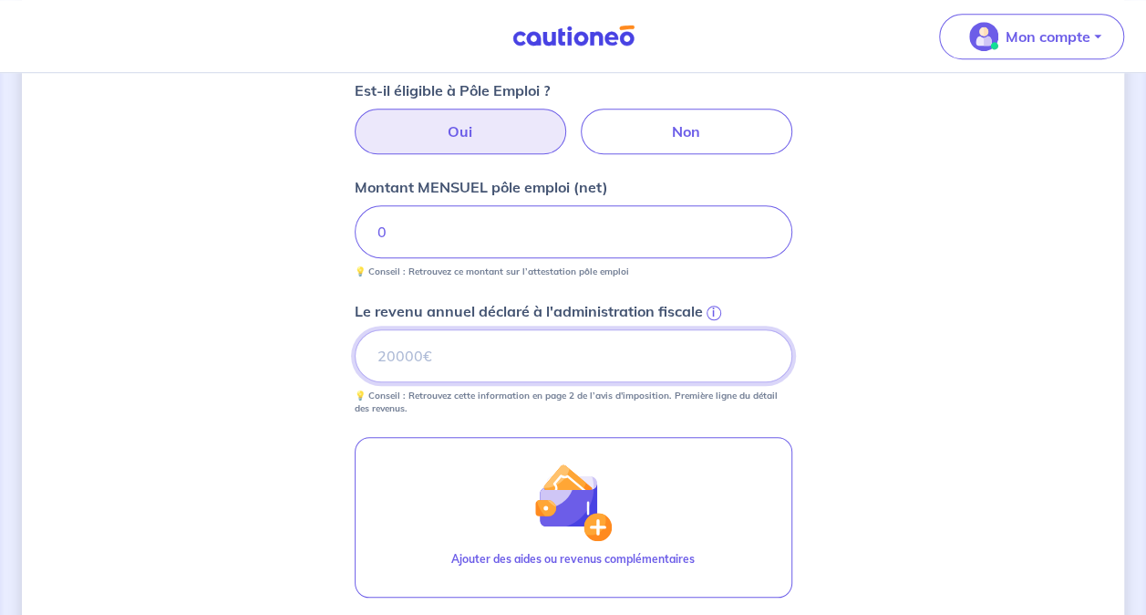
click at [467, 340] on input "Le revenu annuel déclaré à l'administration fiscale i" at bounding box center [574, 355] width 438 height 53
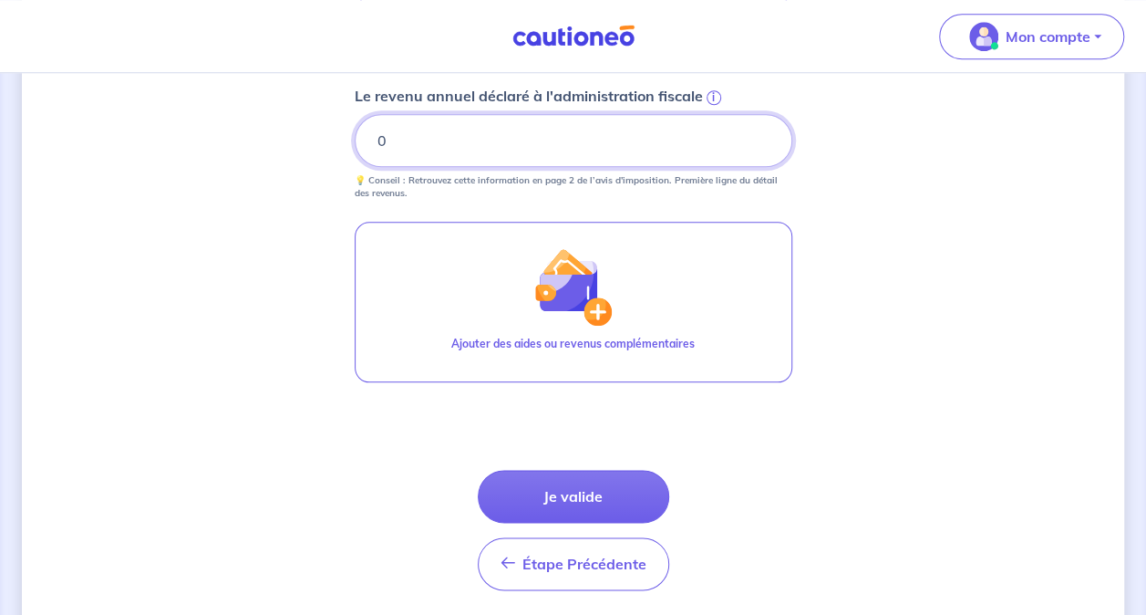
scroll to position [825, 0]
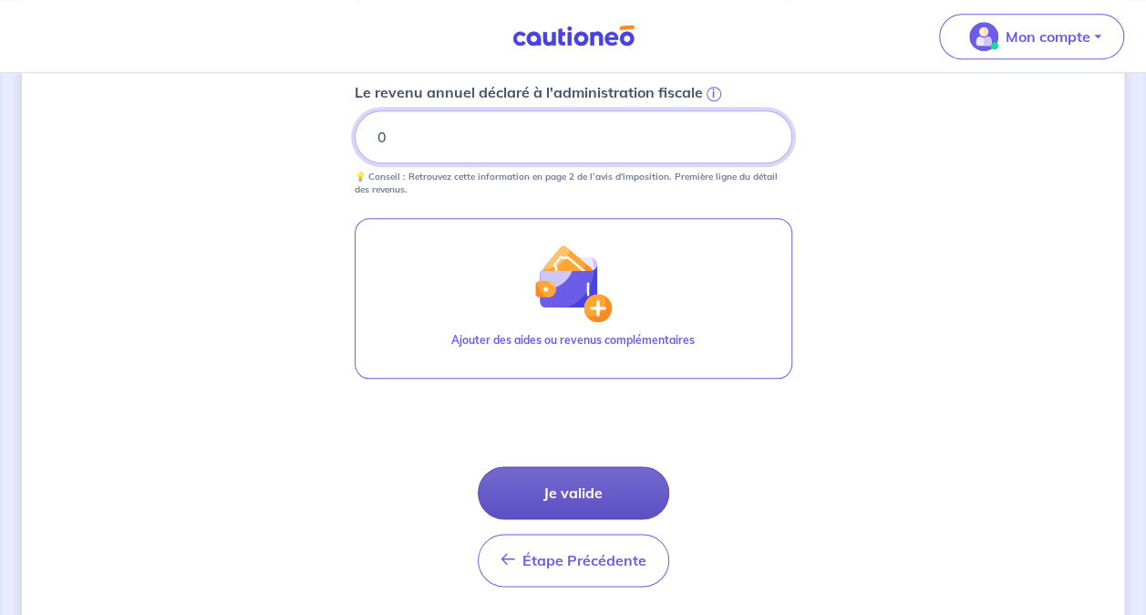
type input "0"
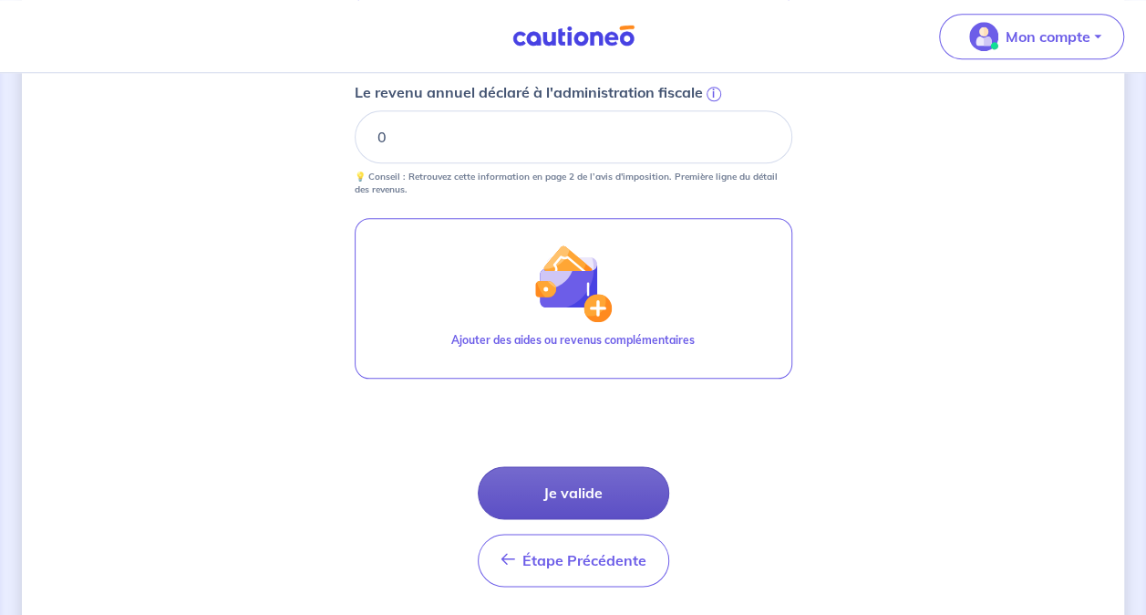
click at [599, 495] on button "Je valide" at bounding box center [573, 492] width 191 height 53
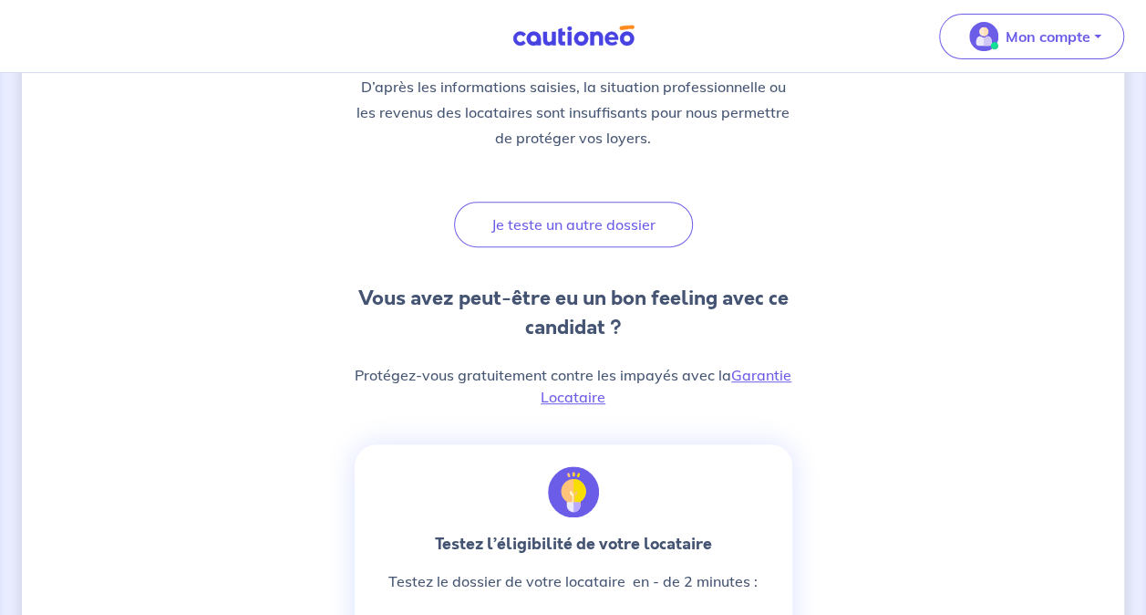
scroll to position [301, 0]
